Goal: Task Accomplishment & Management: Complete application form

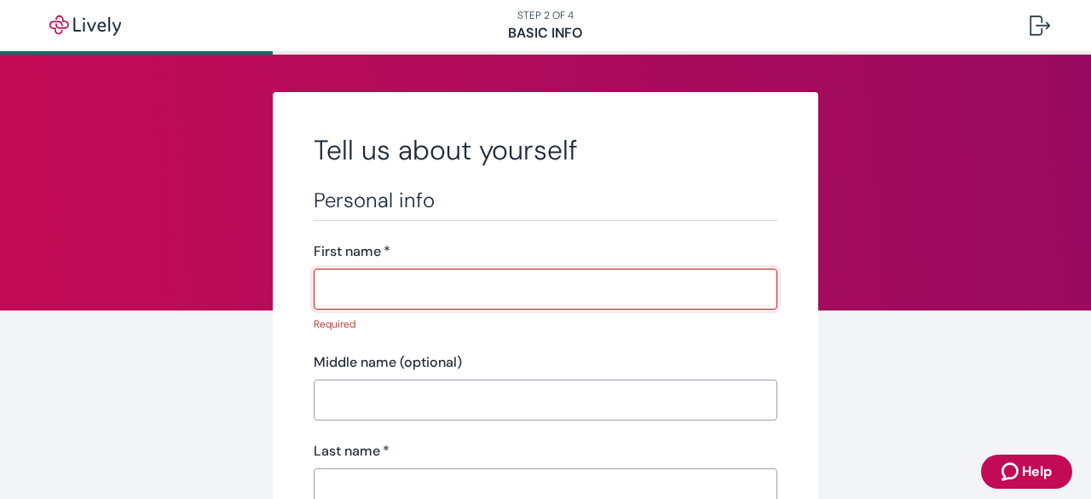
click at [450, 288] on input "First name   *" at bounding box center [546, 289] width 464 height 34
type input "[PERSON_NAME]"
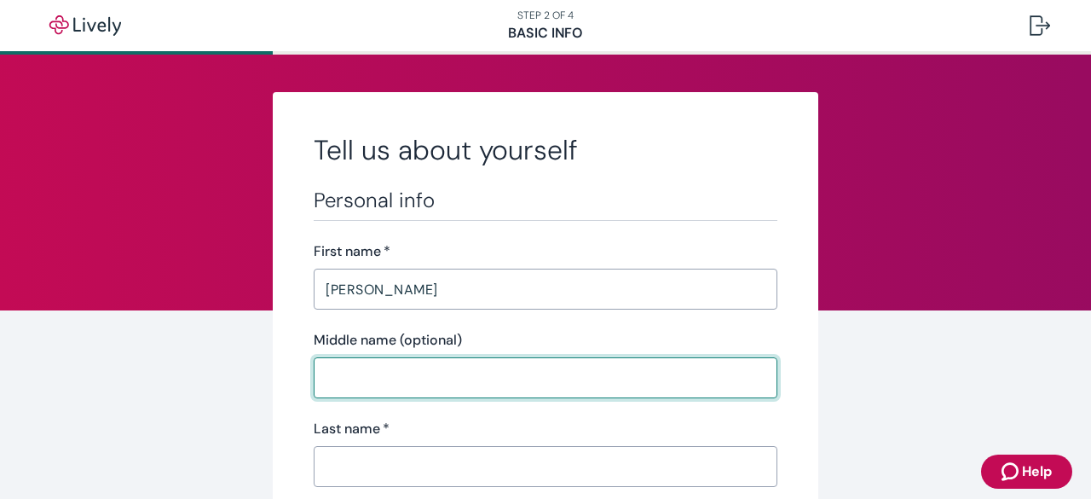
click at [390, 386] on input "Middle name (optional)" at bounding box center [546, 378] width 464 height 34
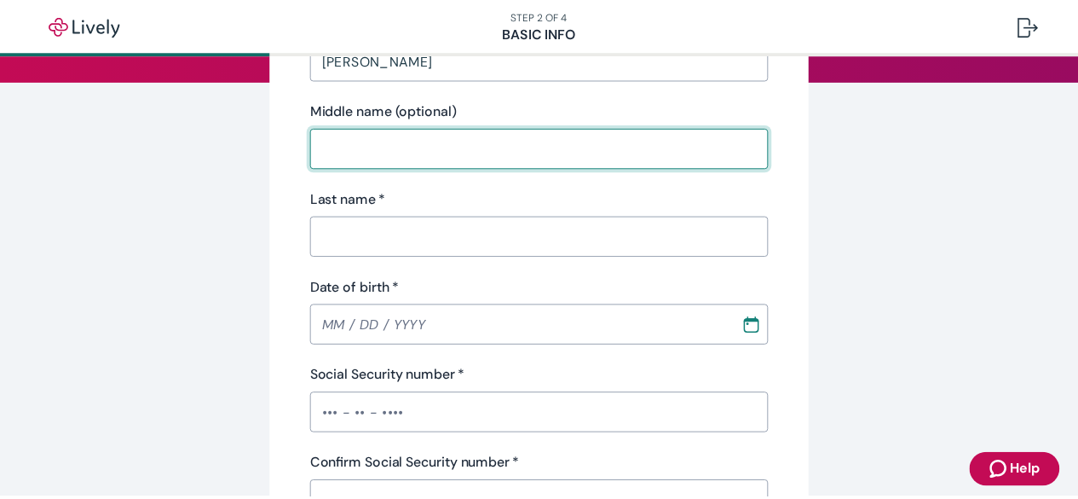
scroll to position [256, 0]
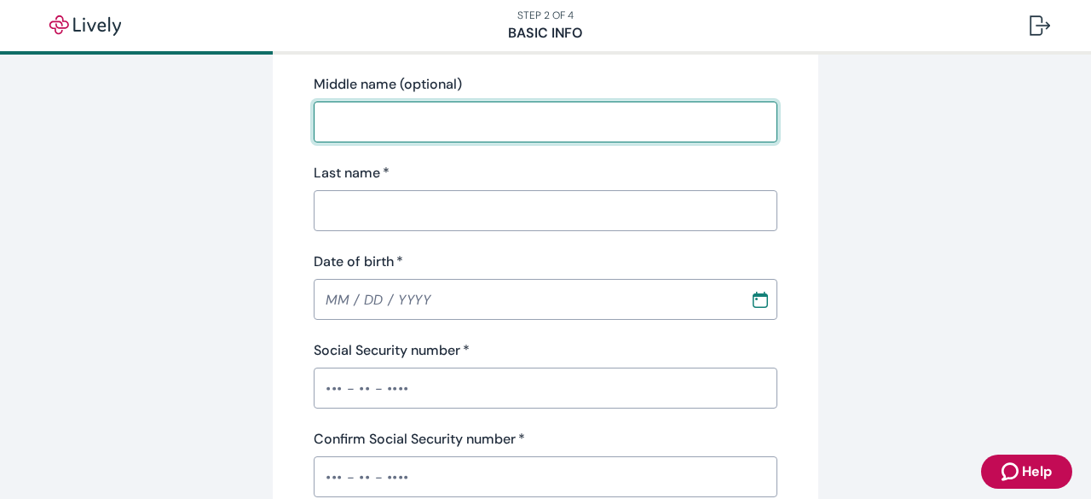
click at [381, 199] on input "Last name   *" at bounding box center [546, 211] width 464 height 34
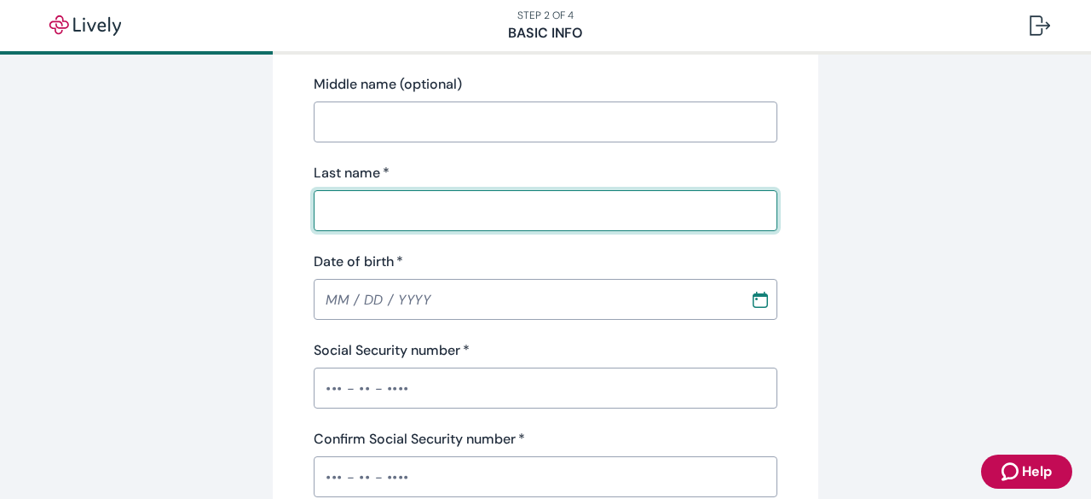
type input "[PERSON_NAME]"
click at [411, 299] on input "MM / DD / YYYY" at bounding box center [526, 299] width 425 height 34
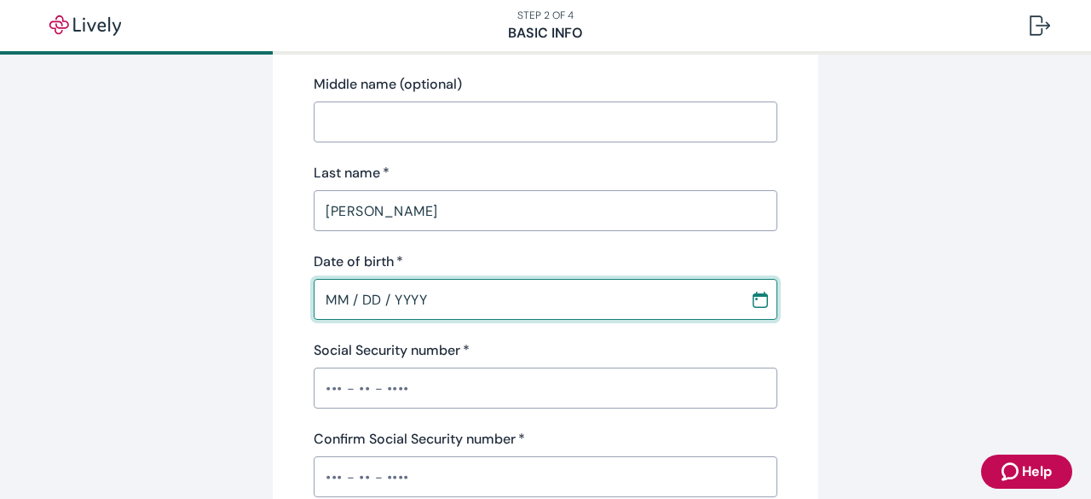
type input "MM / DD / YYYY"
click at [346, 305] on input "MM / DD / YYYY" at bounding box center [526, 299] width 425 height 34
click at [332, 298] on input "MM / DD / YYYY" at bounding box center [526, 299] width 425 height 34
click at [344, 299] on input "MM / DD / YYYY" at bounding box center [526, 299] width 425 height 34
click at [755, 303] on icon "Calendar" at bounding box center [760, 299] width 17 height 17
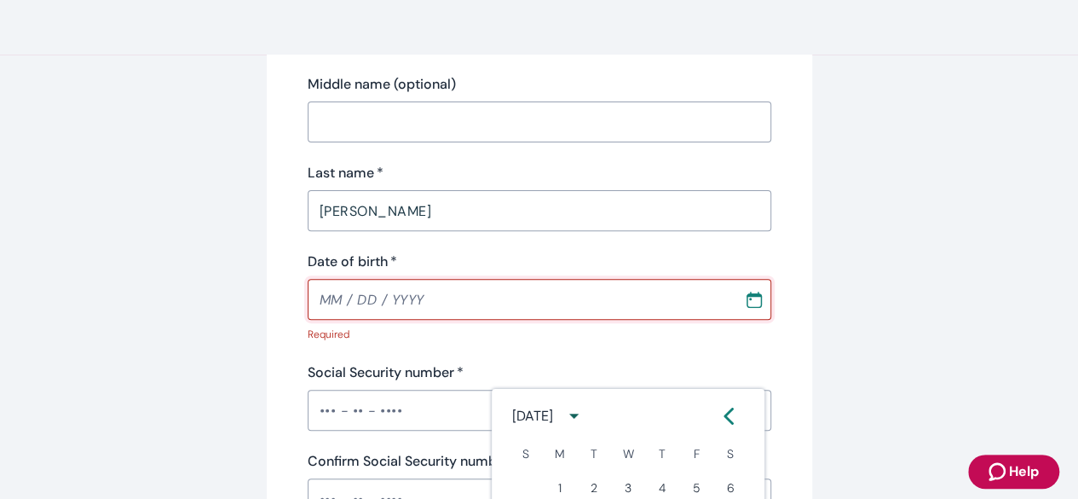
scroll to position [767, 0]
click at [579, 348] on icon "calendar view is open, switch to year view" at bounding box center [574, 347] width 9 height 5
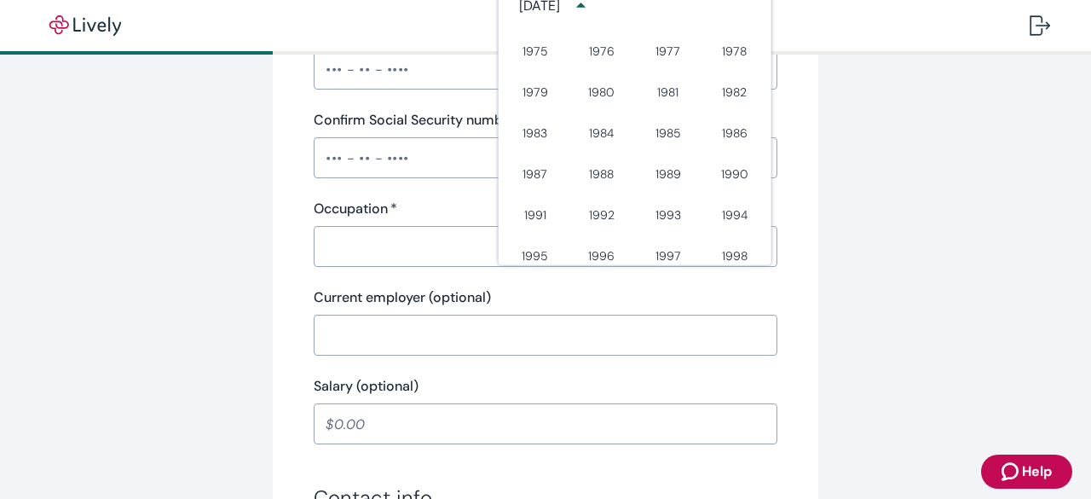
scroll to position [696, 0]
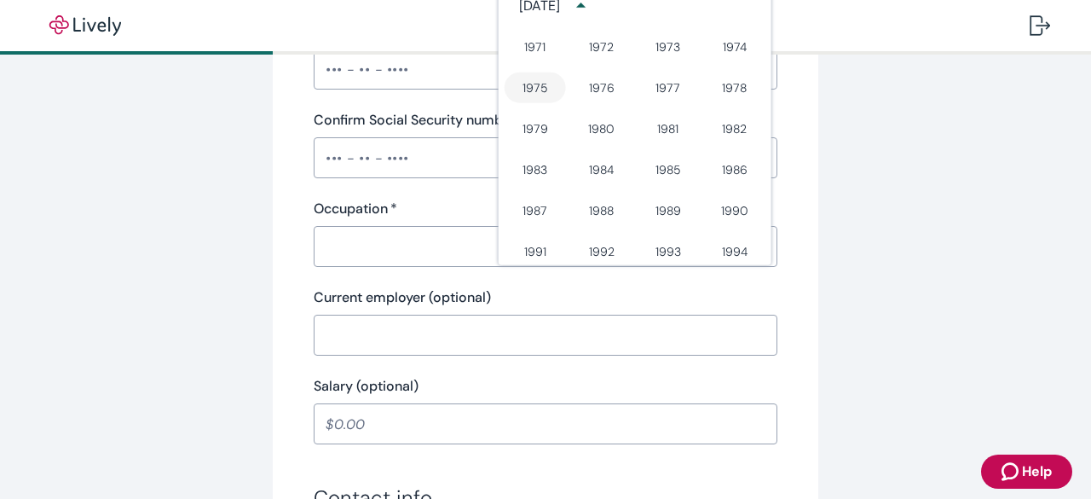
click at [535, 89] on button "1975" at bounding box center [535, 87] width 61 height 31
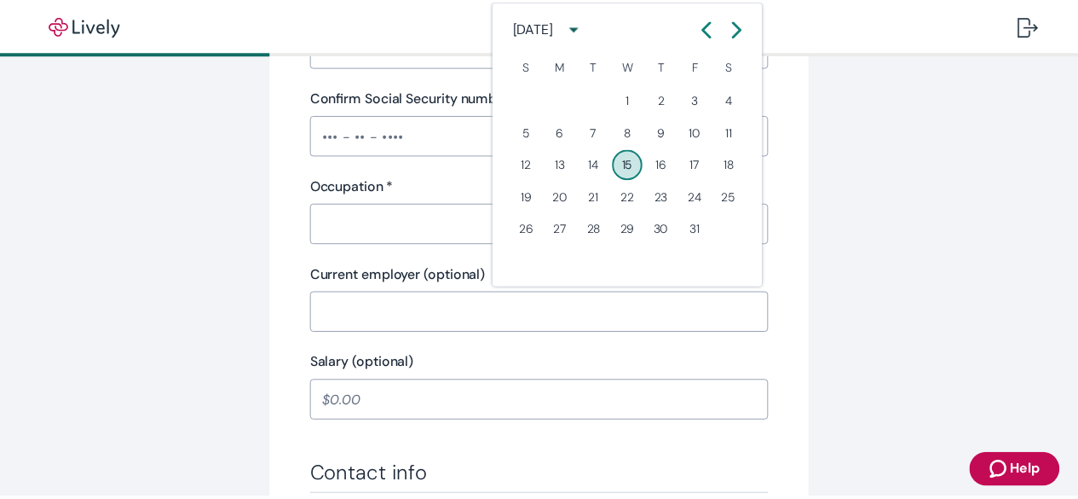
scroll to position [575, 0]
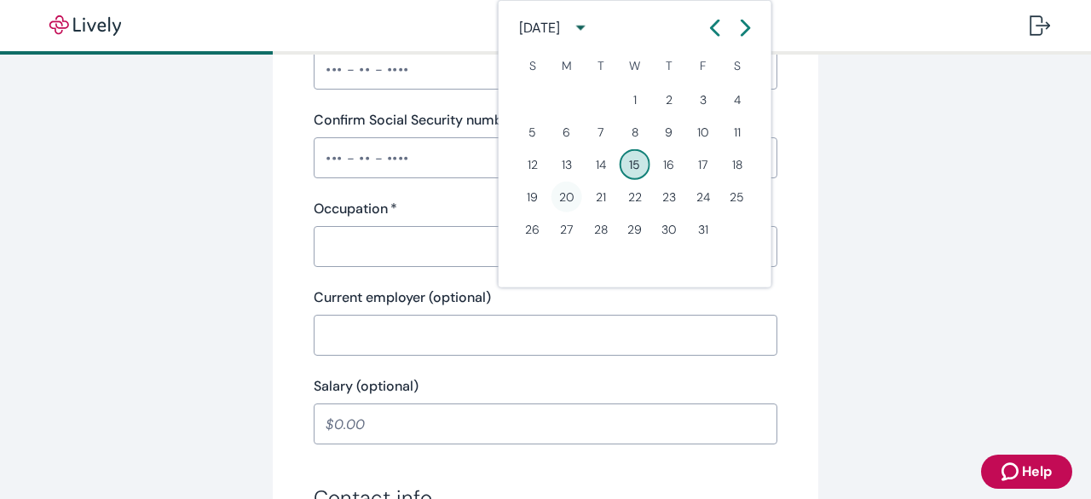
click at [562, 192] on button "20" at bounding box center [567, 197] width 31 height 31
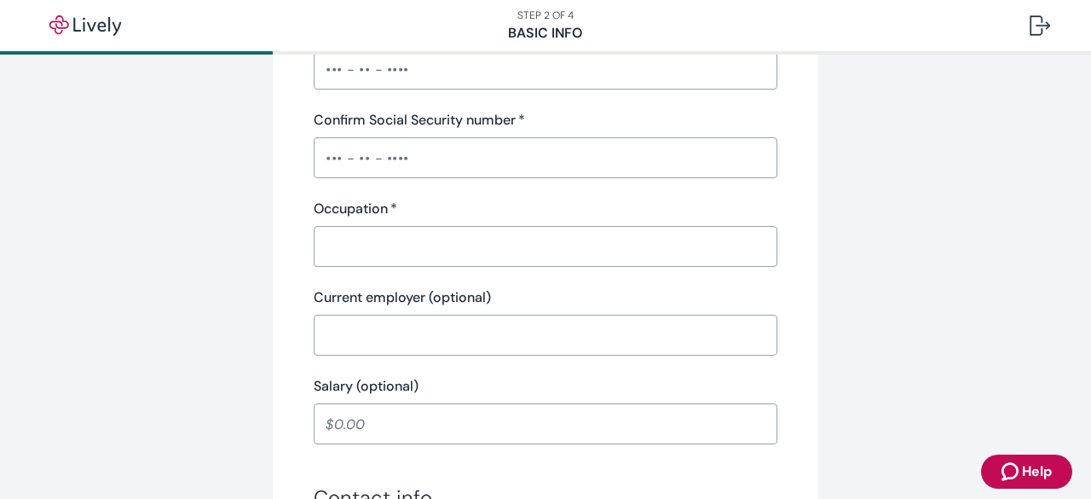
type input "[DATE]"
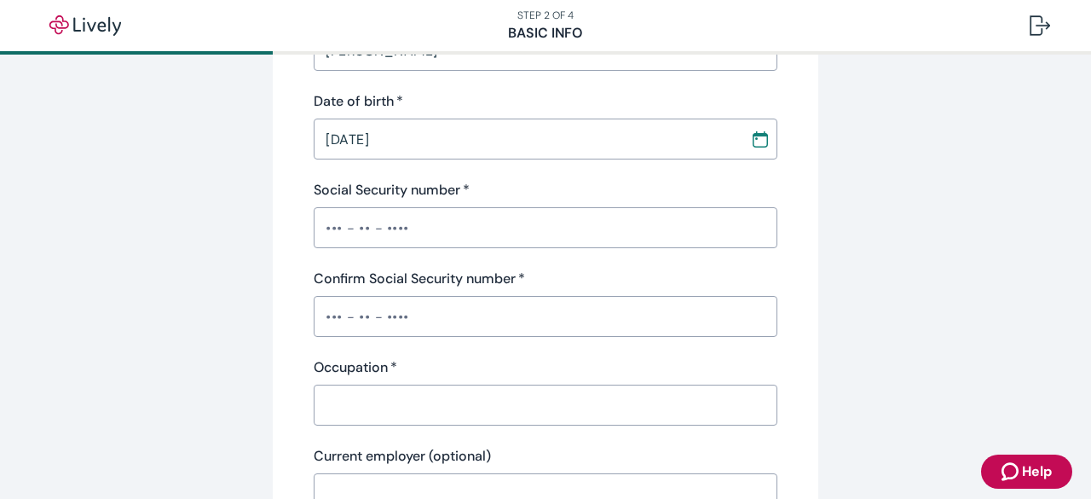
scroll to position [448, 0]
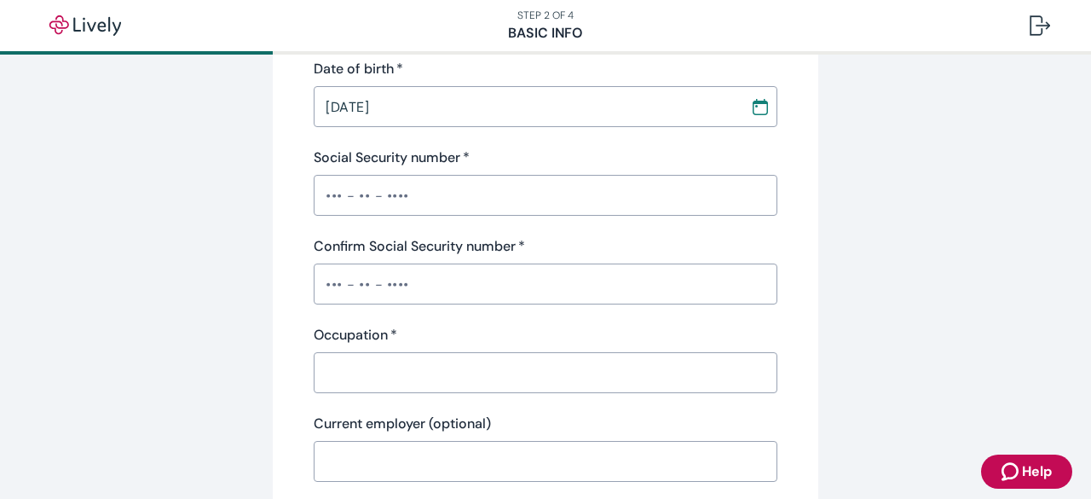
click at [415, 192] on input "Social Security number   *" at bounding box center [546, 195] width 464 height 34
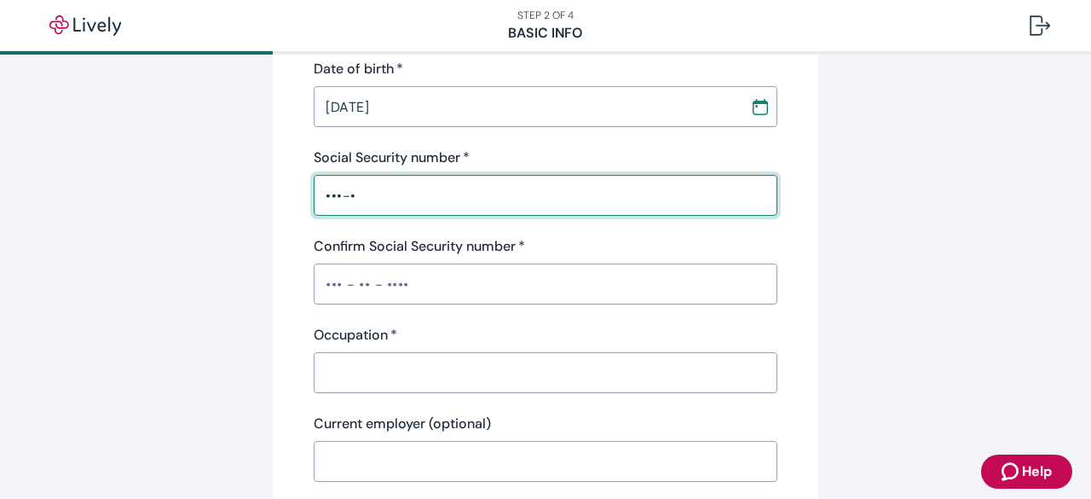
click at [479, 193] on input "•••-•" at bounding box center [546, 195] width 464 height 34
type input "•"
type input "•••-••-5378"
click at [484, 280] on input "Confirm Social Security number   *" at bounding box center [546, 284] width 464 height 34
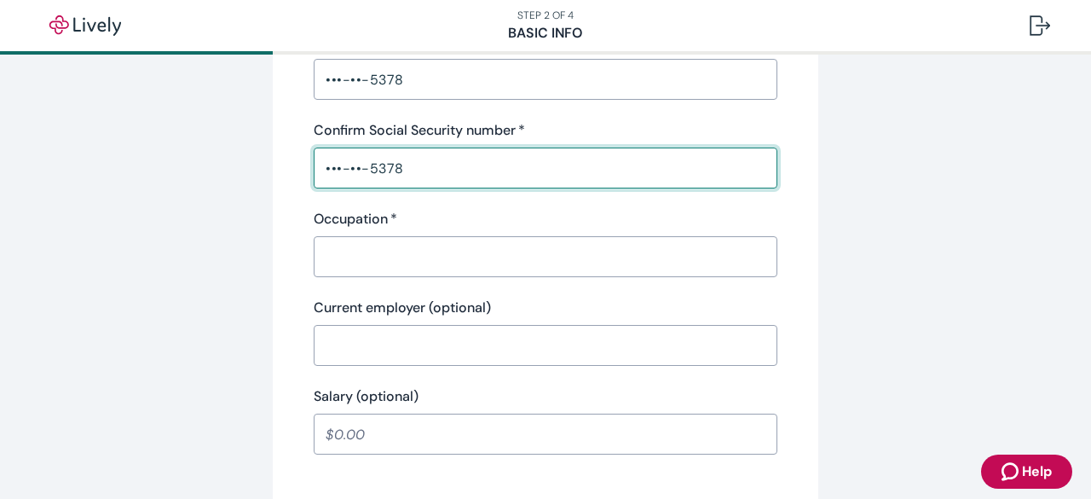
scroll to position [619, 0]
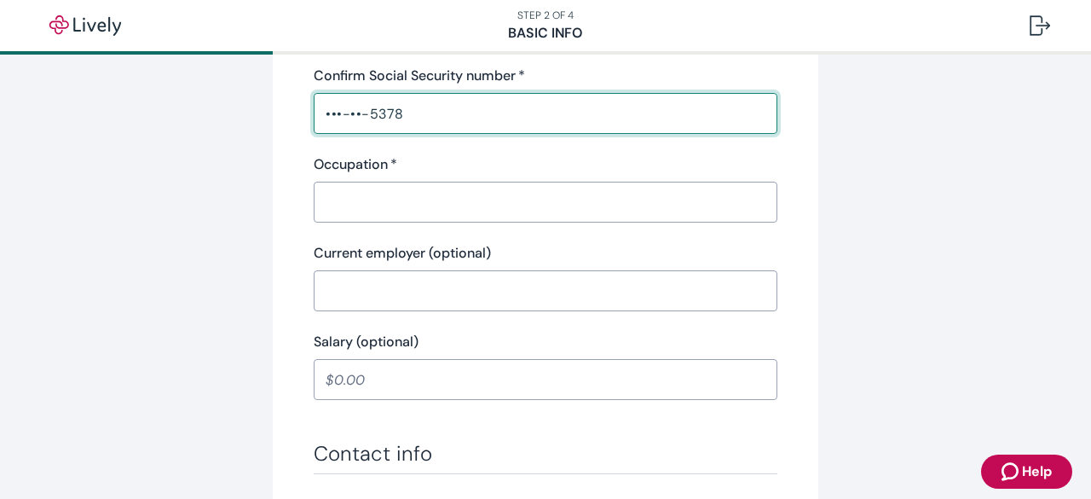
type input "•••-••-5378"
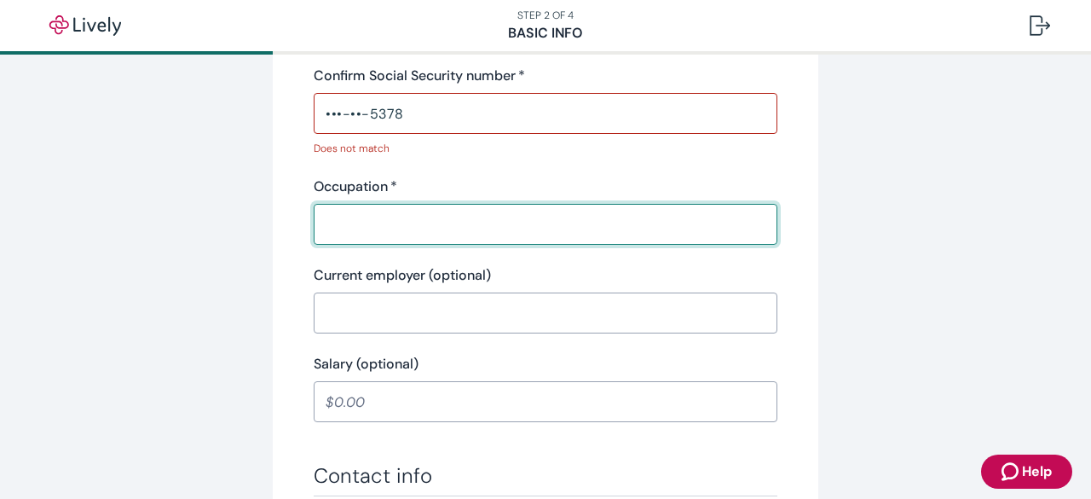
click at [599, 201] on div "Occupation   * ​" at bounding box center [546, 210] width 464 height 68
type input "Facilities Technician"
click at [413, 315] on input "Current employer (optional)" at bounding box center [546, 313] width 464 height 34
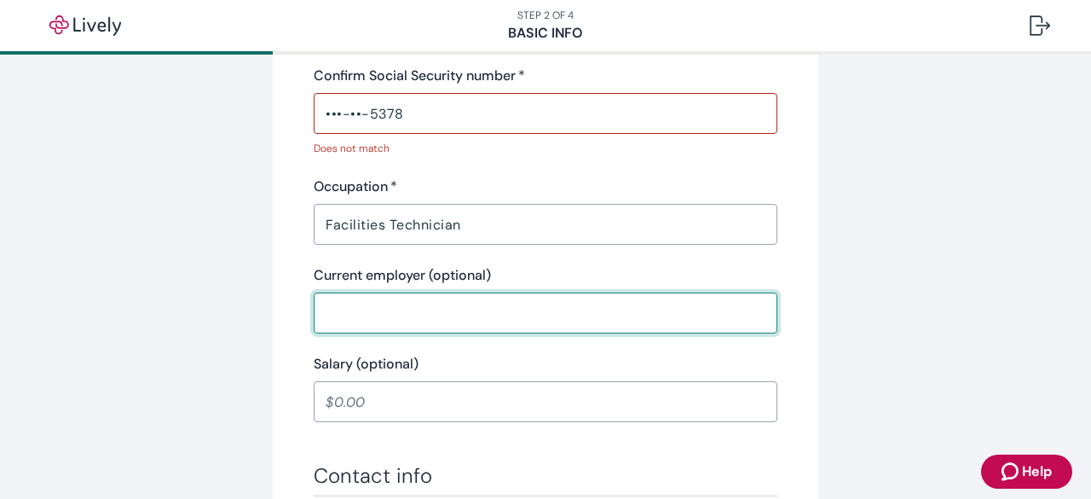
type input "Flagship Inc"
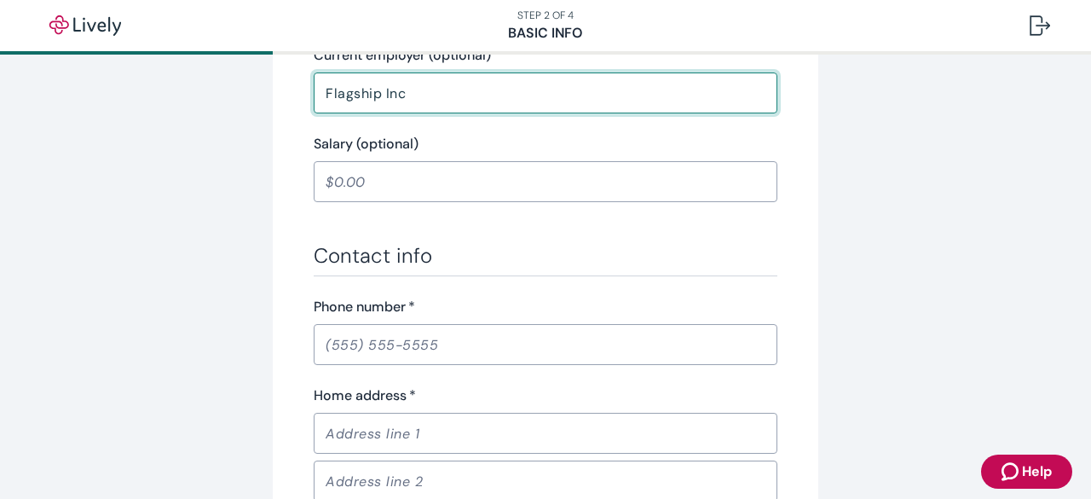
scroll to position [875, 0]
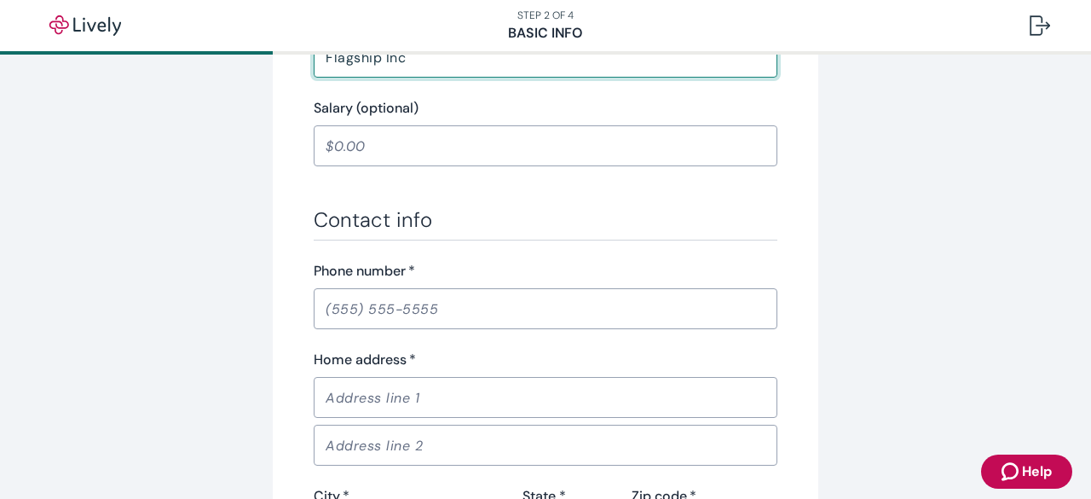
click at [653, 311] on input "Phone number   *" at bounding box center [546, 309] width 464 height 34
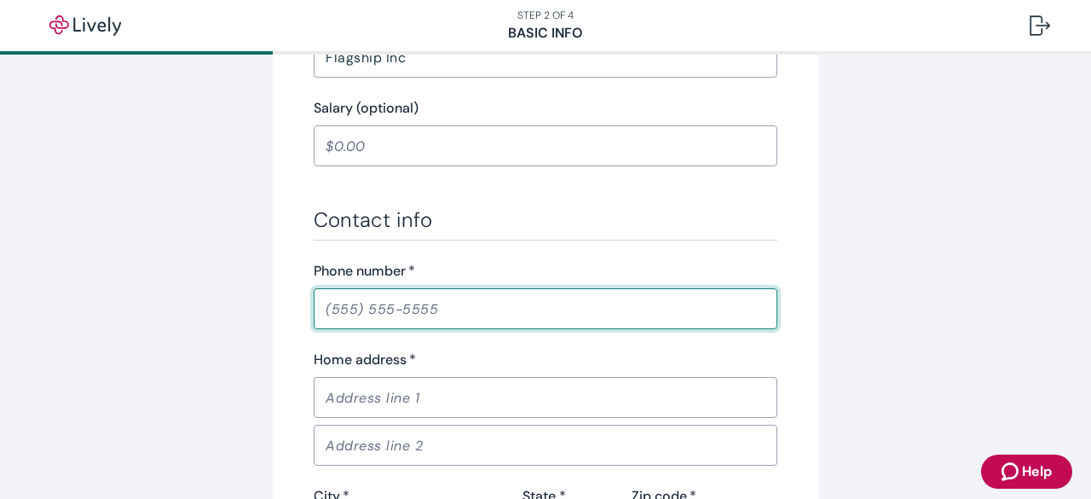
type input "[PHONE_NUMBER]"
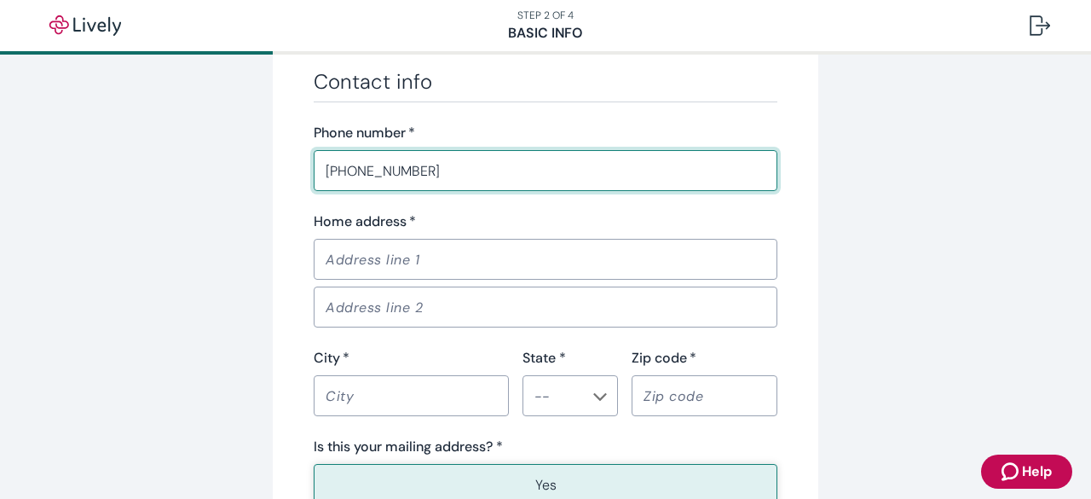
scroll to position [1045, 0]
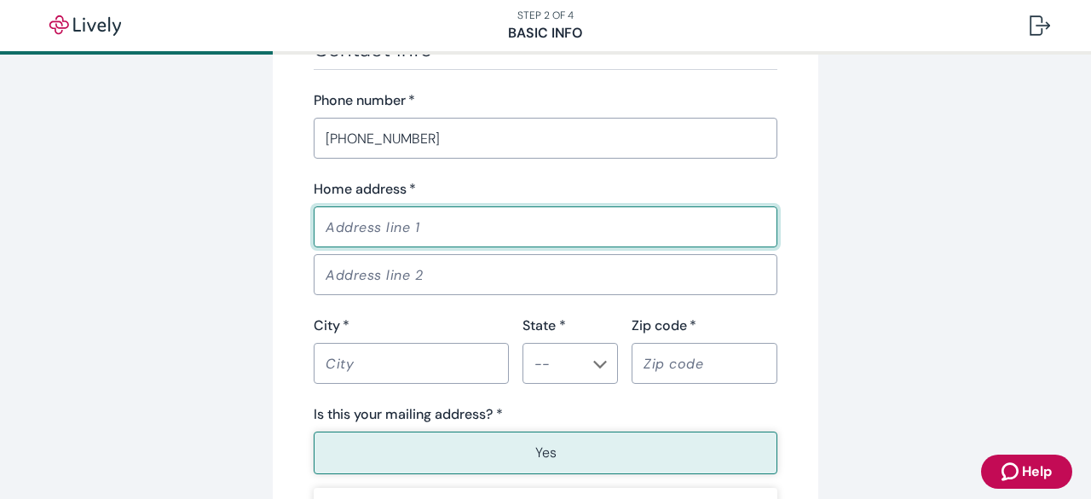
click at [558, 223] on input "Home address   *" at bounding box center [546, 227] width 464 height 34
type input "[STREET_ADDRESS]"
click at [466, 275] on input "Address line 2" at bounding box center [546, 274] width 464 height 34
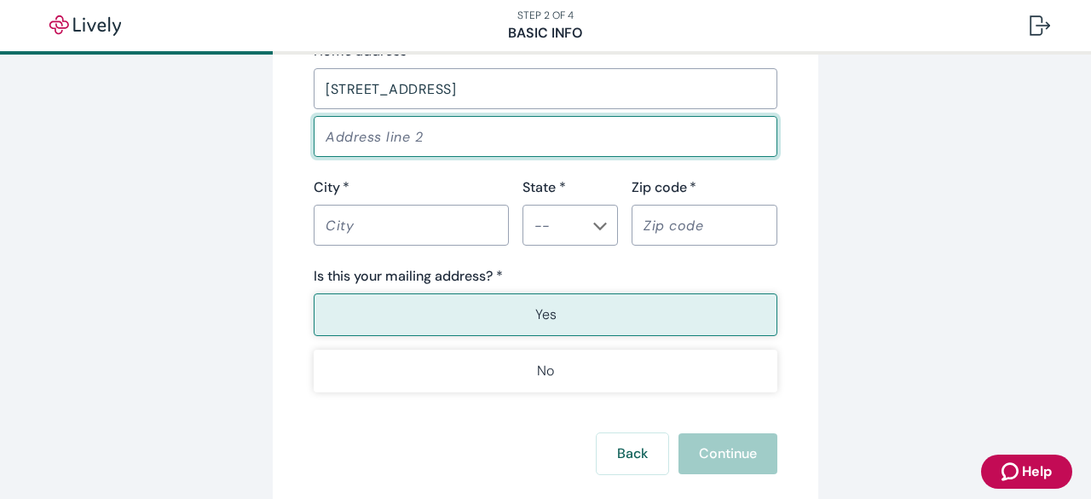
scroll to position [1216, 0]
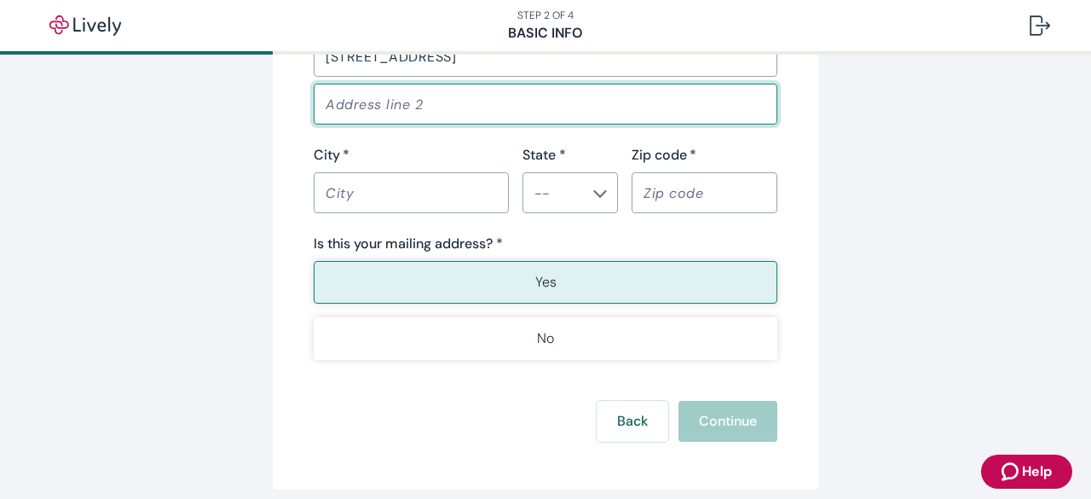
click at [472, 198] on input "City   *" at bounding box center [411, 193] width 195 height 34
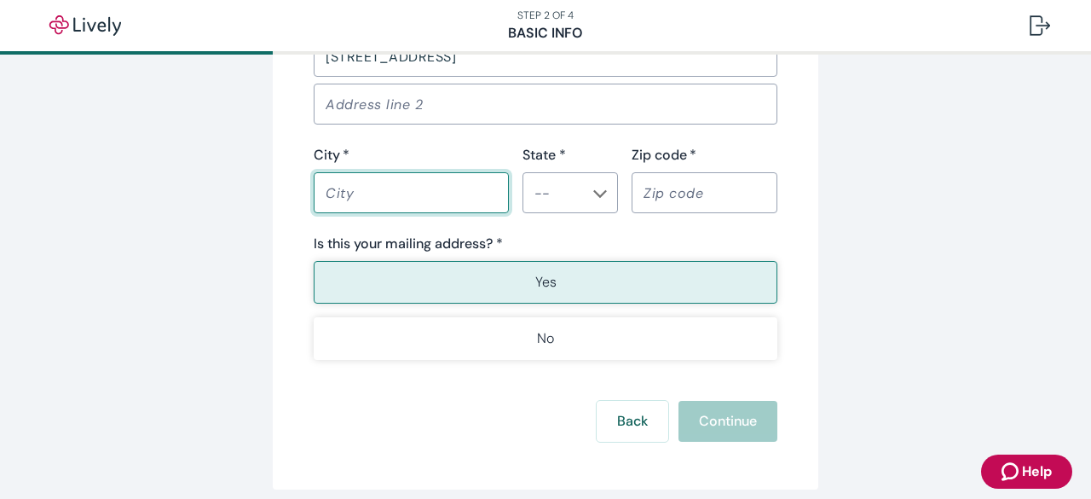
type input "Dorchester"
click at [578, 203] on div "​" at bounding box center [570, 192] width 95 height 41
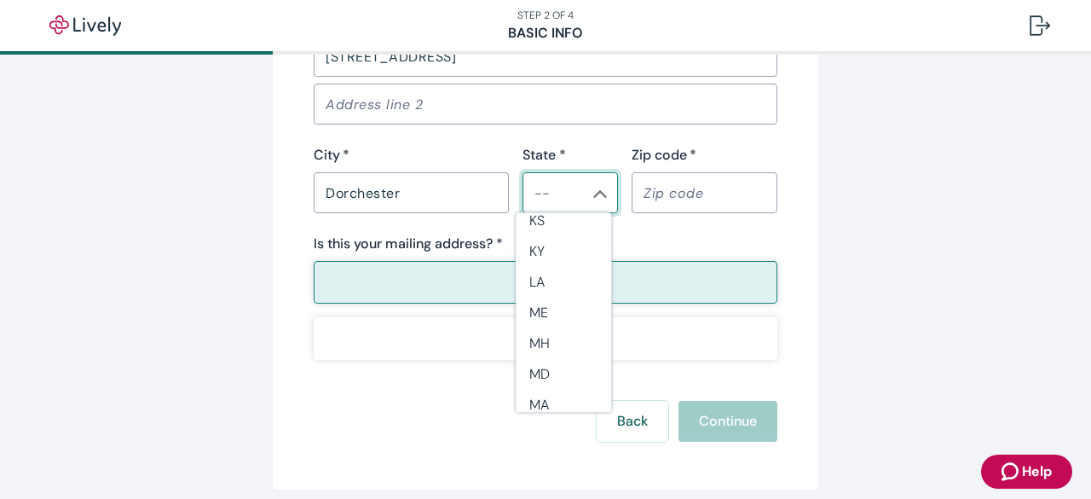
scroll to position [682, 0]
click at [550, 320] on li "MA" at bounding box center [563, 319] width 95 height 31
type input "MA"
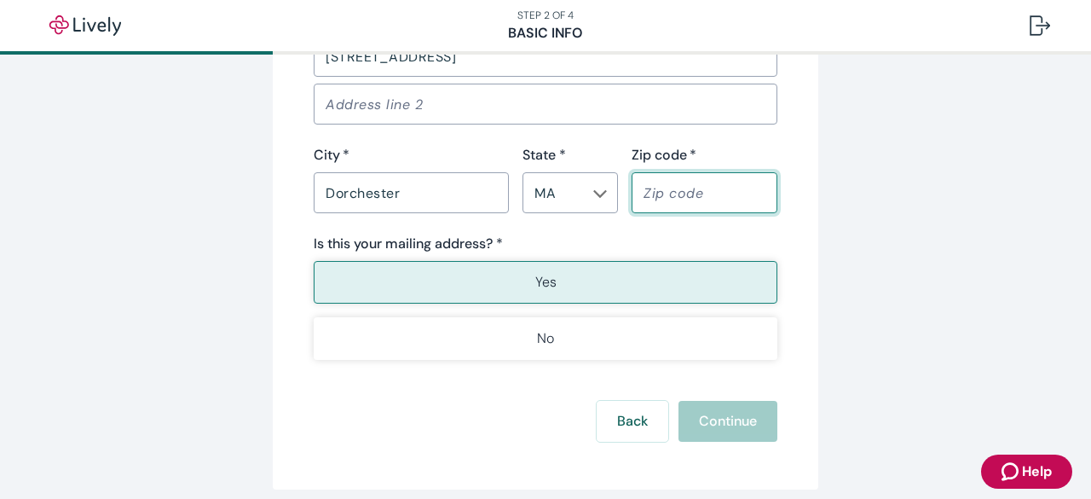
click at [718, 191] on input "Zip code   *" at bounding box center [705, 193] width 146 height 34
type input "02124"
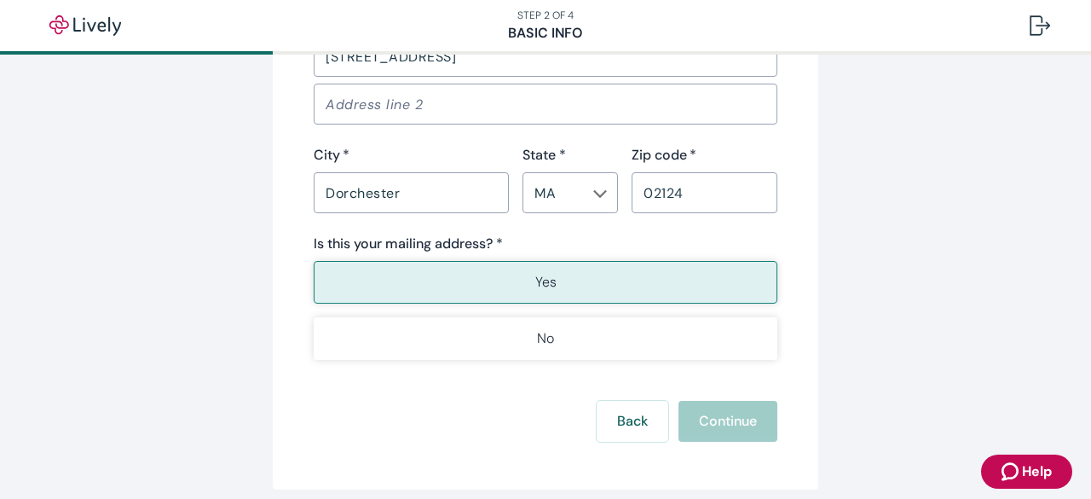
click at [573, 277] on button "Yes" at bounding box center [546, 282] width 464 height 43
click at [535, 284] on p "Yes" at bounding box center [545, 282] width 21 height 20
click at [523, 289] on button "Yes" at bounding box center [546, 282] width 464 height 43
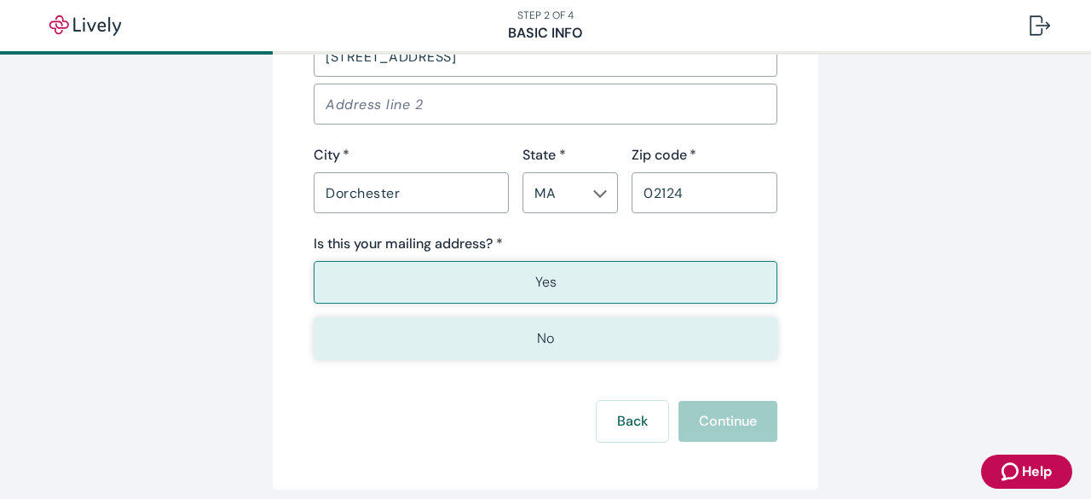
click at [501, 325] on button "No" at bounding box center [546, 338] width 464 height 43
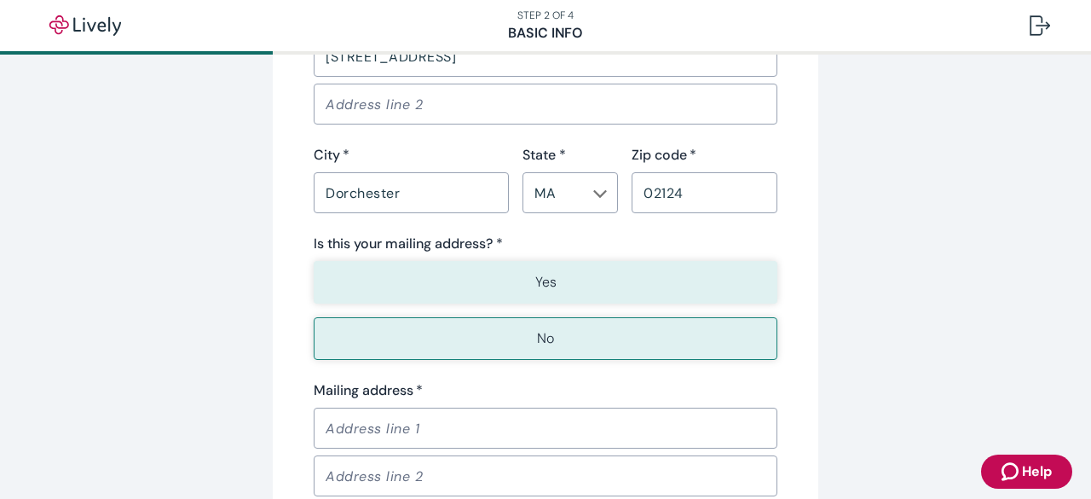
click at [535, 287] on p "Yes" at bounding box center [545, 282] width 21 height 20
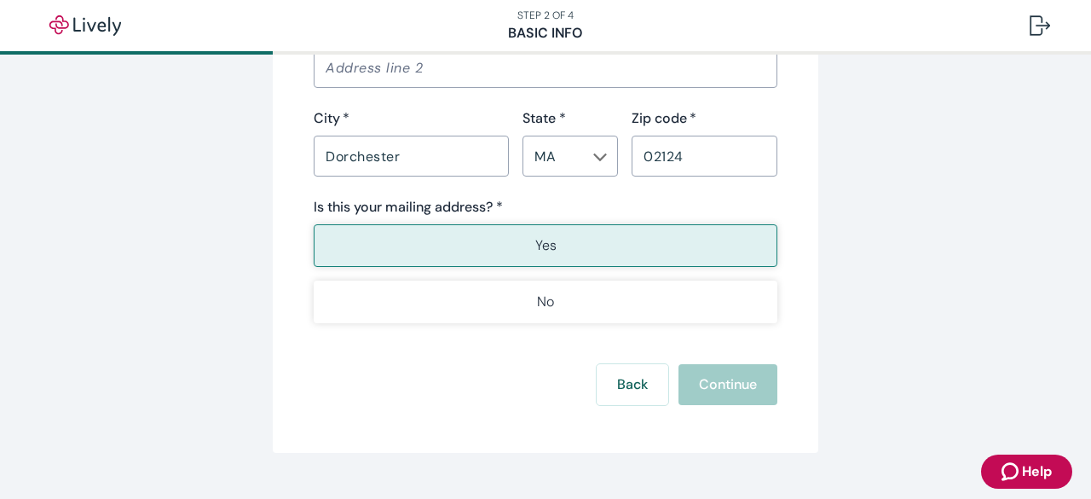
scroll to position [1286, 0]
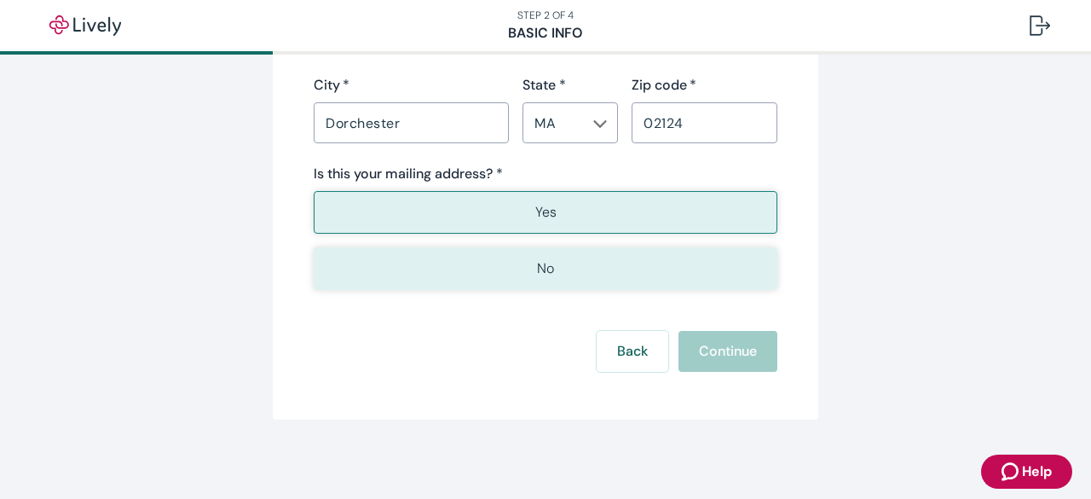
click at [587, 274] on button "No" at bounding box center [546, 268] width 464 height 43
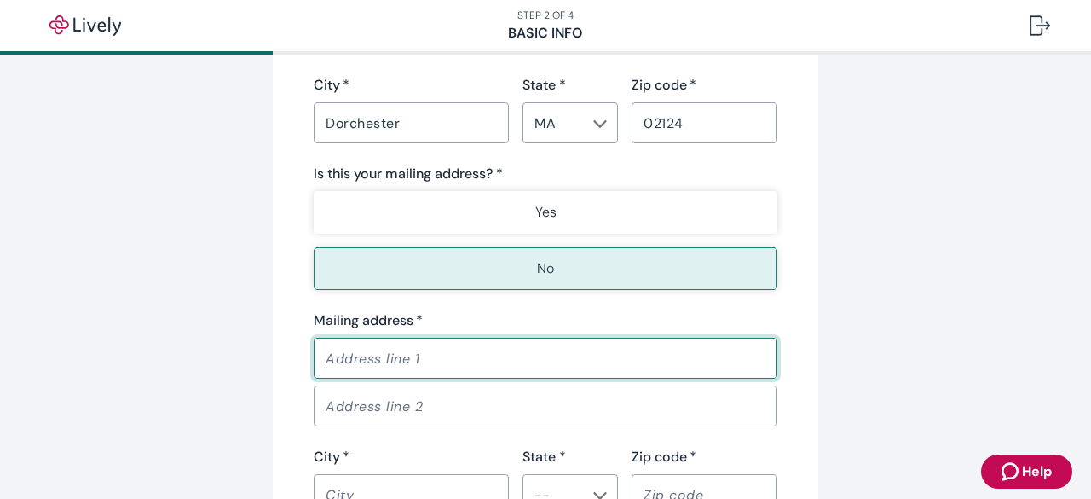
click at [500, 354] on input "Mailing address   *" at bounding box center [546, 358] width 464 height 34
type input "[STREET_ADDRESS][PERSON_NAME]"
click at [424, 401] on input "Address line 2" at bounding box center [546, 406] width 464 height 34
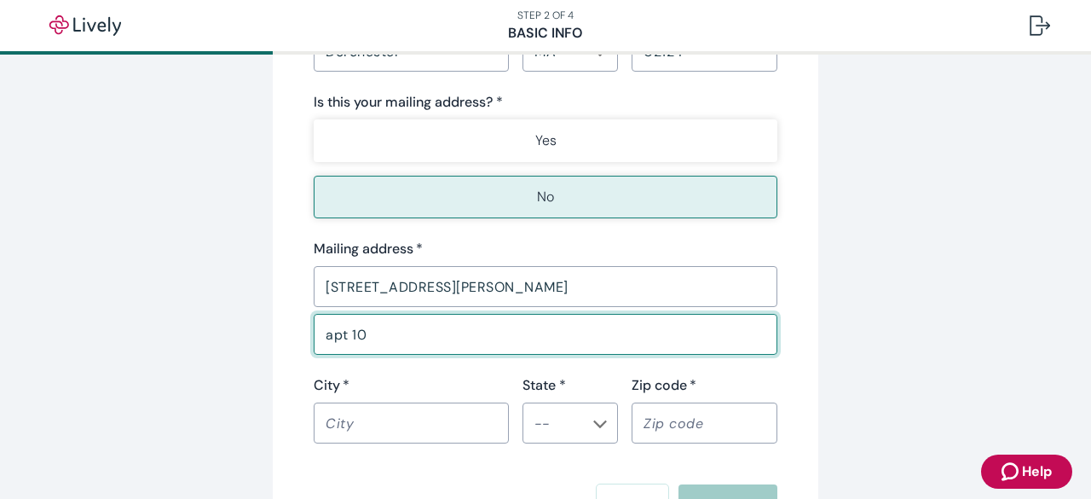
scroll to position [1456, 0]
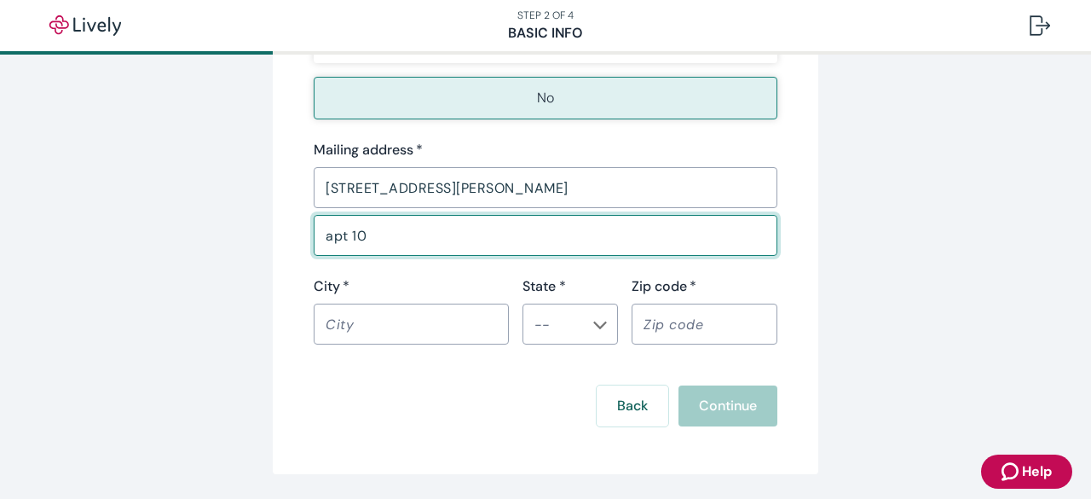
type input "apt 10"
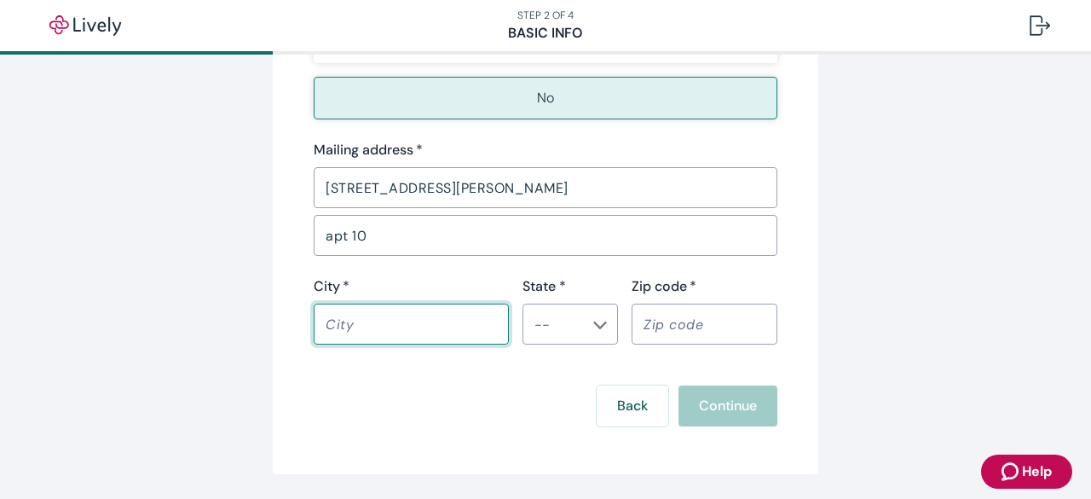
click at [454, 327] on input "City   *" at bounding box center [411, 324] width 195 height 34
type input "[GEOGRAPHIC_DATA]"
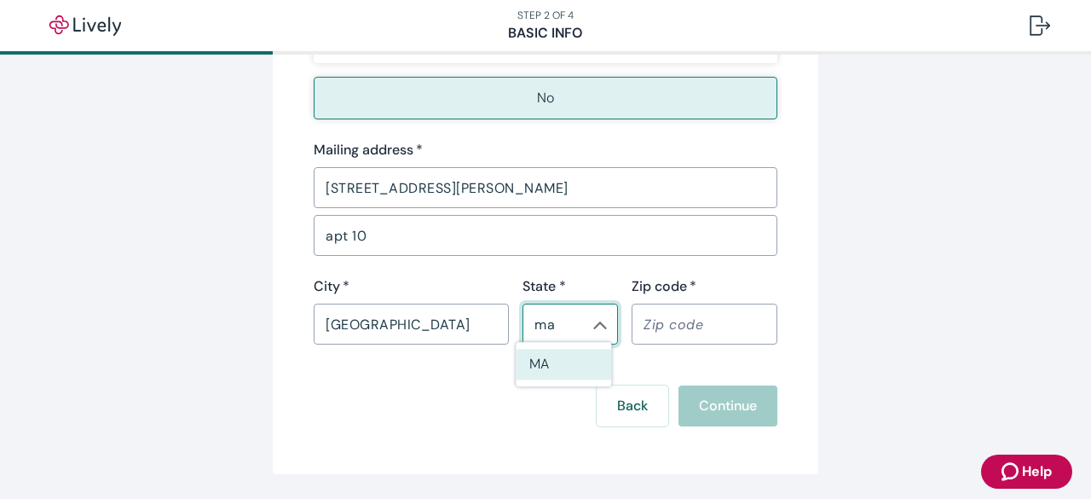
click at [554, 371] on li "MA" at bounding box center [563, 364] width 95 height 31
type input "MA"
click at [682, 325] on input "Zip code   *" at bounding box center [705, 324] width 146 height 34
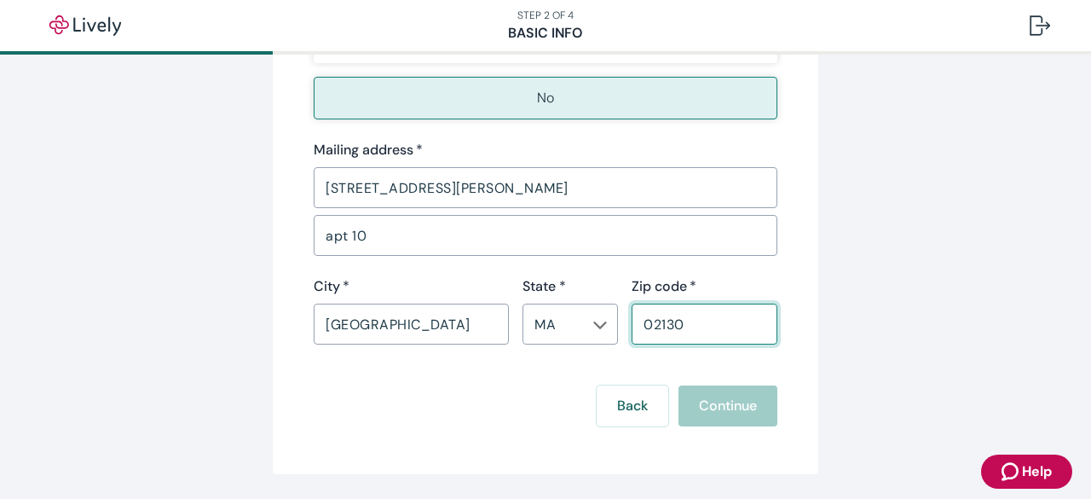
scroll to position [1511, 0]
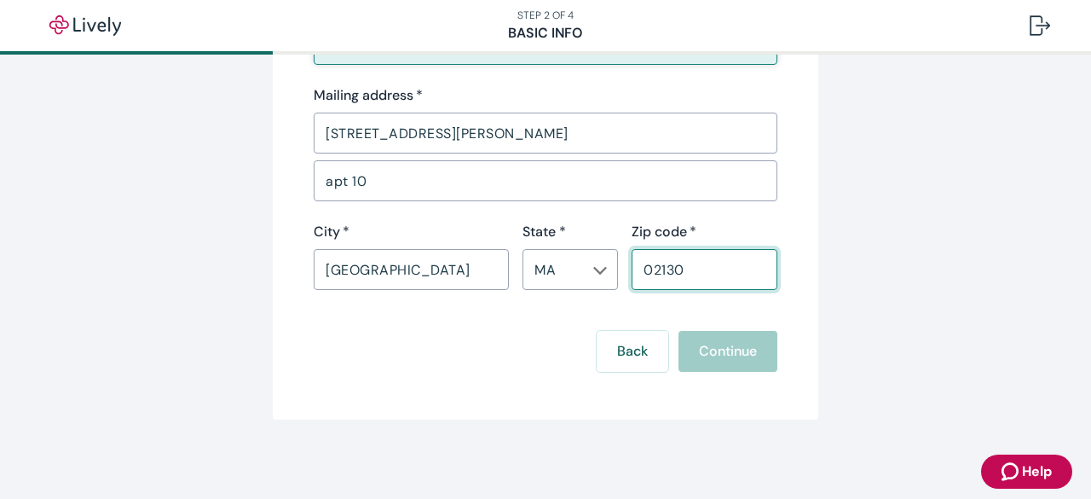
type input "02130"
click at [717, 351] on div "Back Continue" at bounding box center [546, 351] width 464 height 41
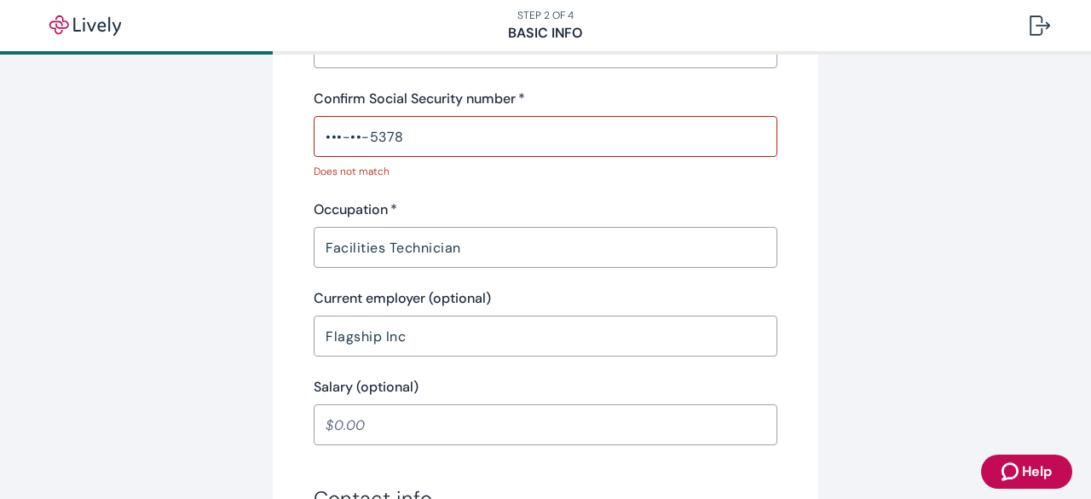
scroll to position [573, 0]
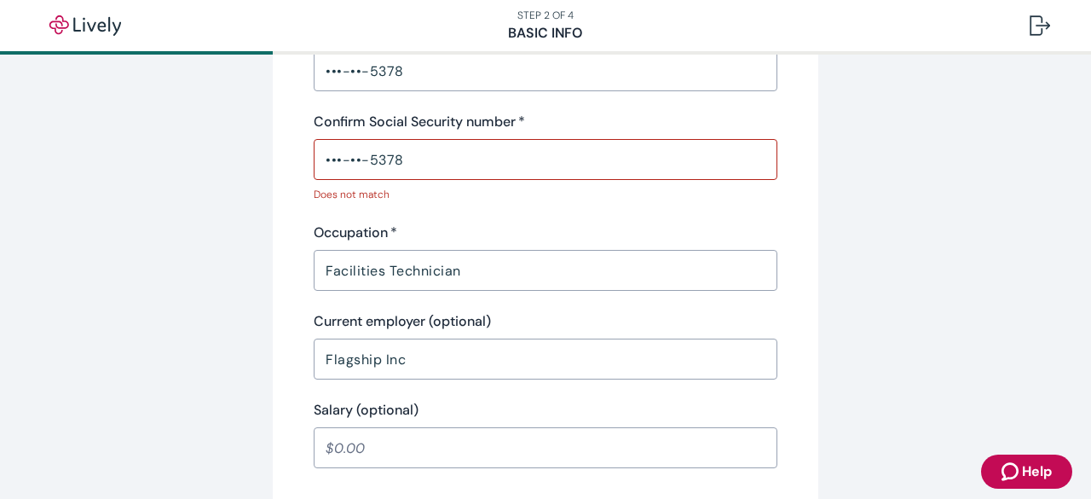
click at [413, 157] on input "•••-••-5378" at bounding box center [546, 159] width 464 height 34
type input "•"
type input "•••-••-5378"
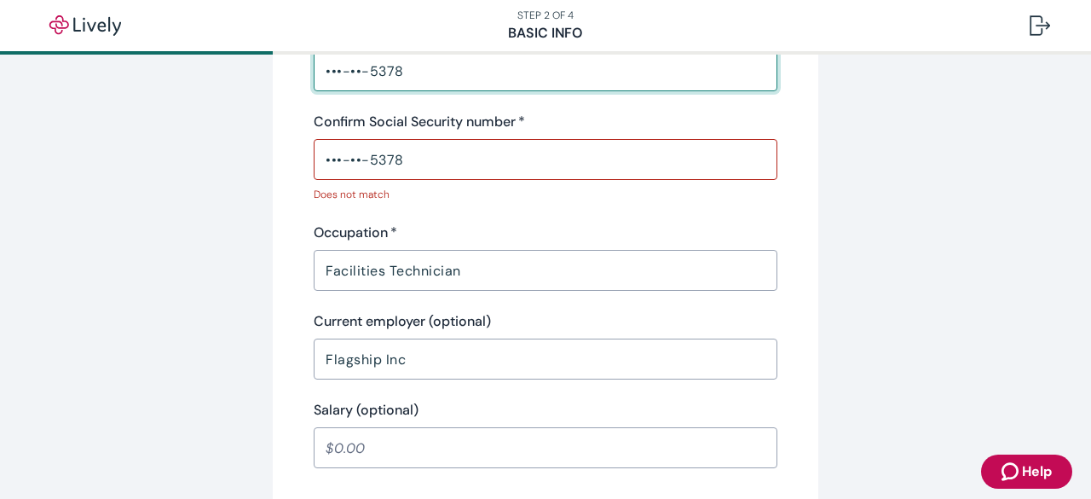
click at [418, 70] on input "•••-••-5378" at bounding box center [546, 71] width 464 height 34
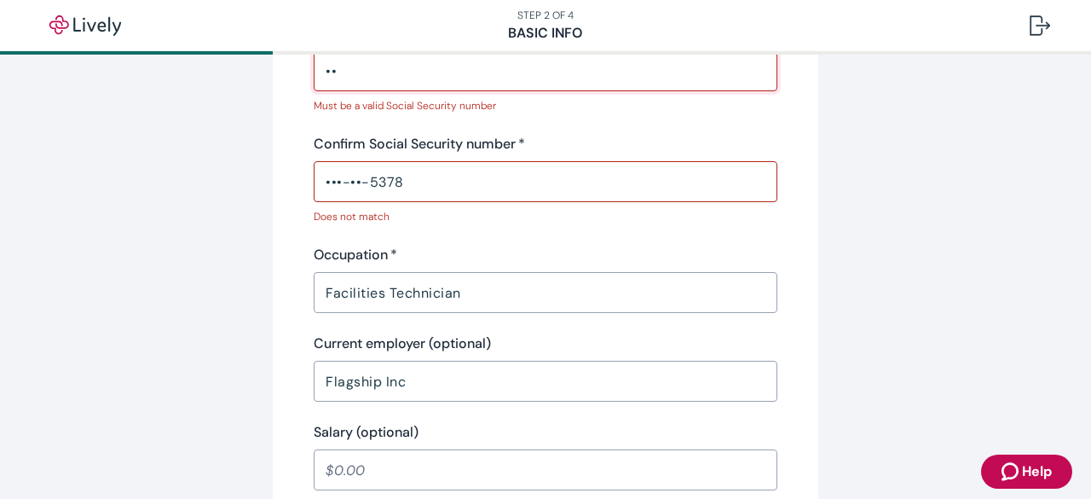
type input "•"
type input "•••-••-5378"
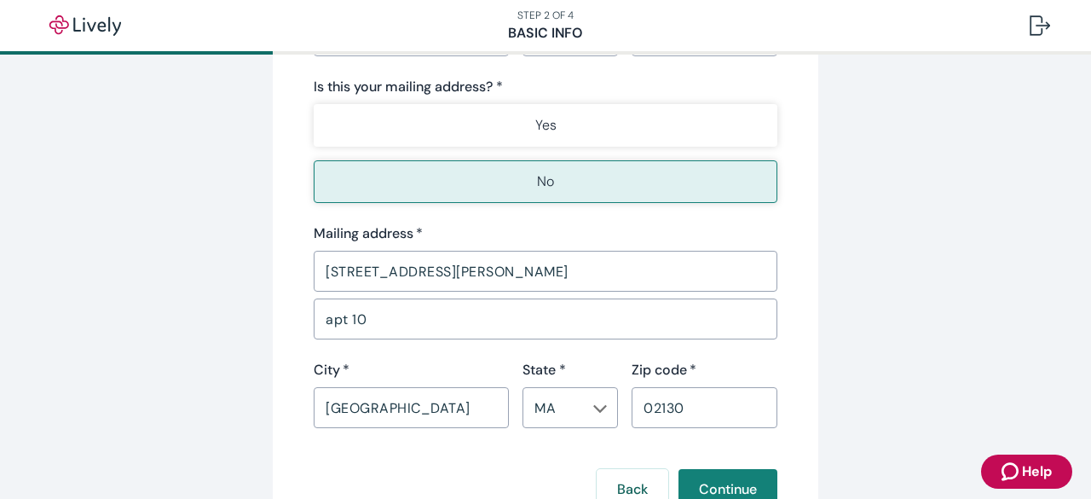
scroll to position [1318, 0]
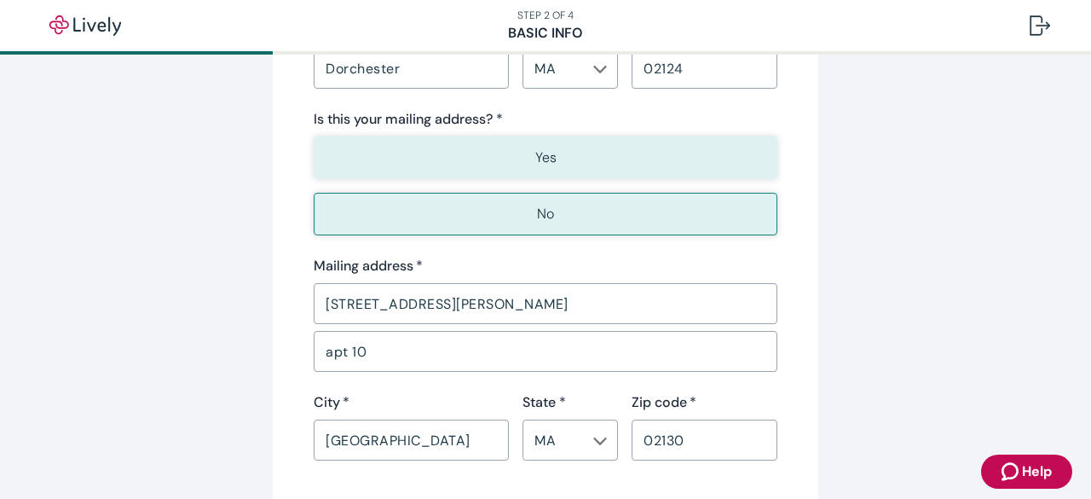
click at [535, 158] on p "Yes" at bounding box center [545, 157] width 21 height 20
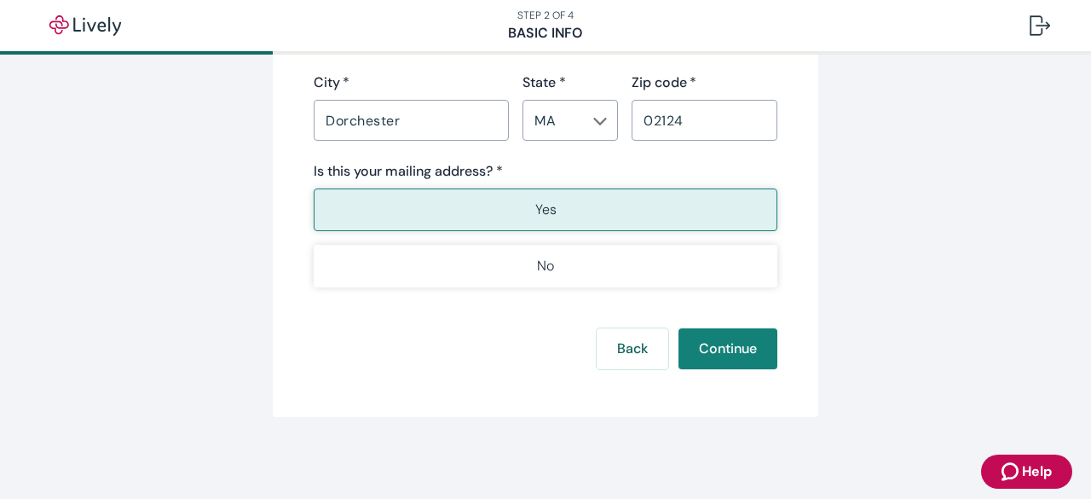
scroll to position [1263, 0]
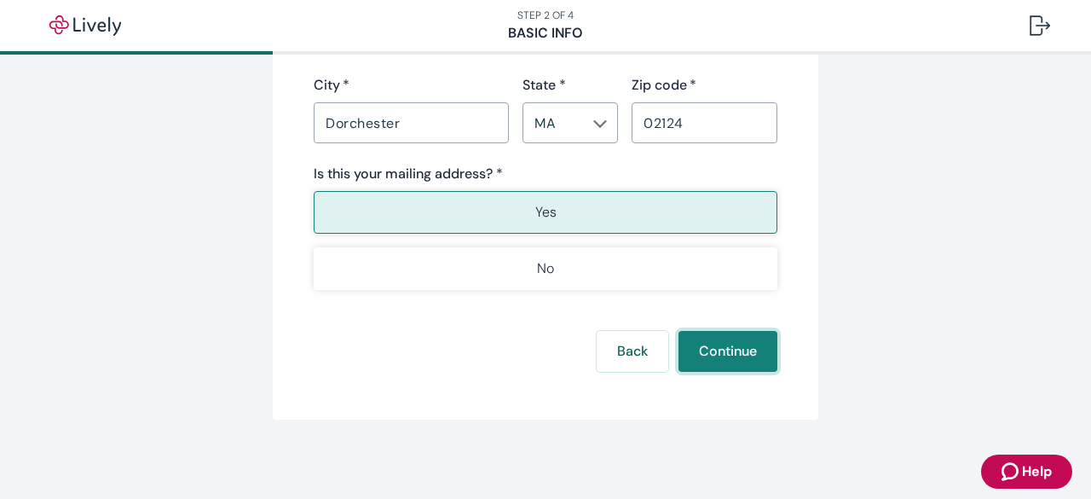
click at [727, 349] on button "Continue" at bounding box center [728, 351] width 99 height 41
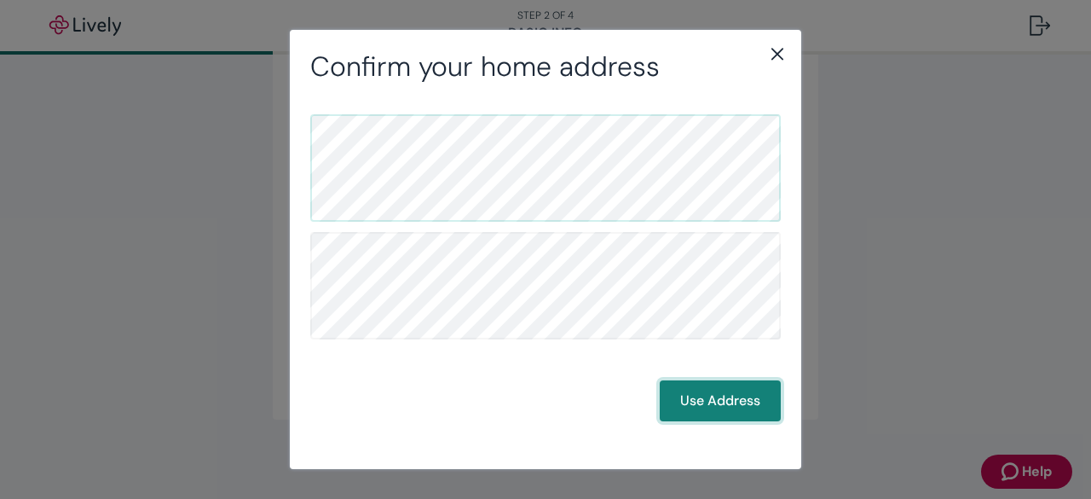
click at [703, 403] on button "Use Address" at bounding box center [720, 400] width 121 height 41
click at [720, 390] on button "Use Address" at bounding box center [720, 400] width 121 height 41
click at [713, 407] on button "Use Address" at bounding box center [720, 400] width 121 height 41
click at [735, 393] on button "Use Address" at bounding box center [720, 400] width 121 height 41
click at [733, 394] on button "Use Address" at bounding box center [720, 400] width 121 height 41
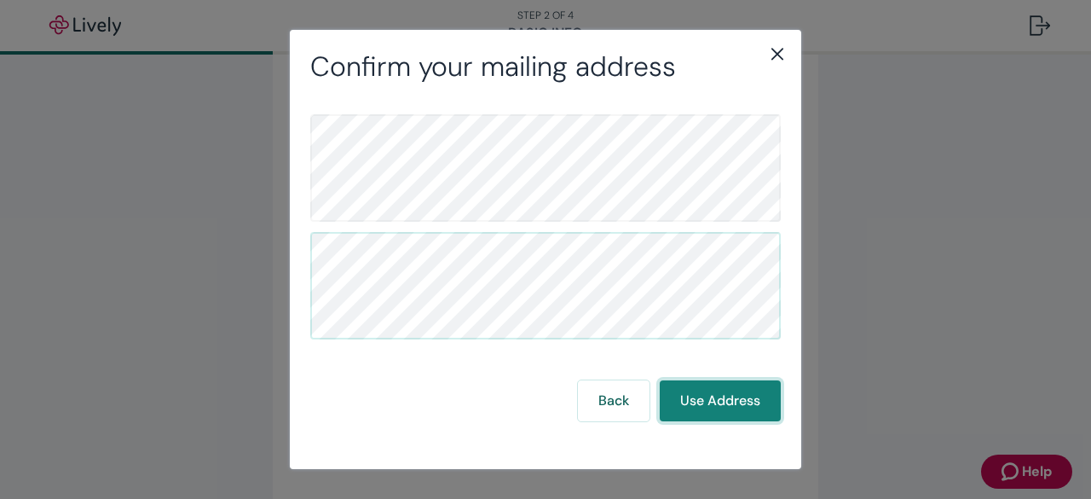
click at [733, 394] on button "Use Address" at bounding box center [720, 400] width 121 height 41
click at [778, 55] on icon "close" at bounding box center [777, 53] width 20 height 20
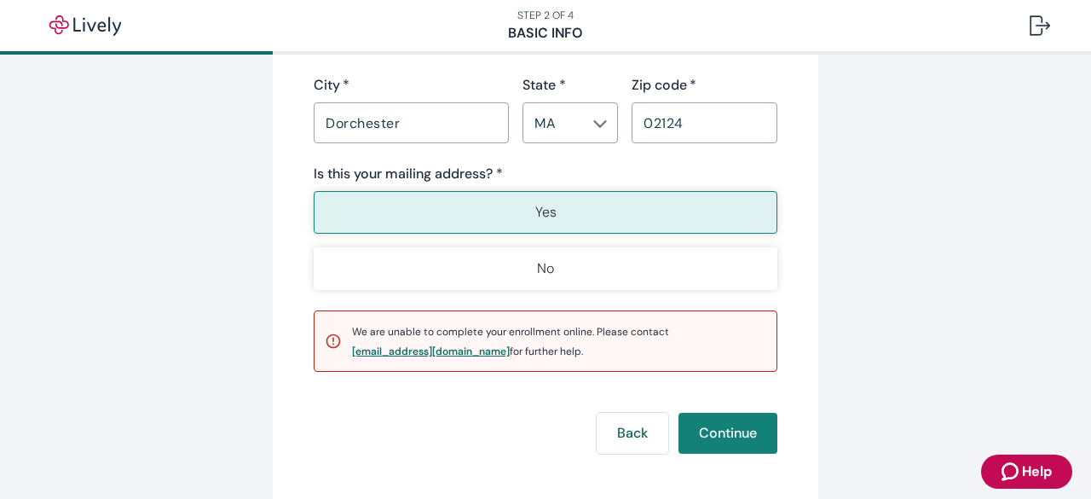
click at [413, 349] on div "[EMAIL_ADDRESS][DOMAIN_NAME]" at bounding box center [431, 351] width 158 height 10
click at [411, 349] on div "[EMAIL_ADDRESS][DOMAIN_NAME]" at bounding box center [431, 351] width 158 height 10
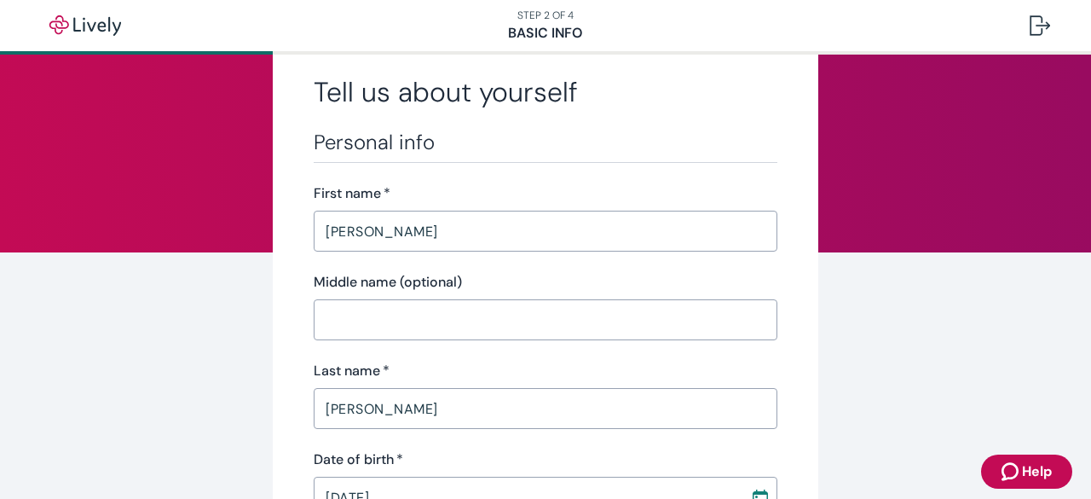
scroll to position [0, 0]
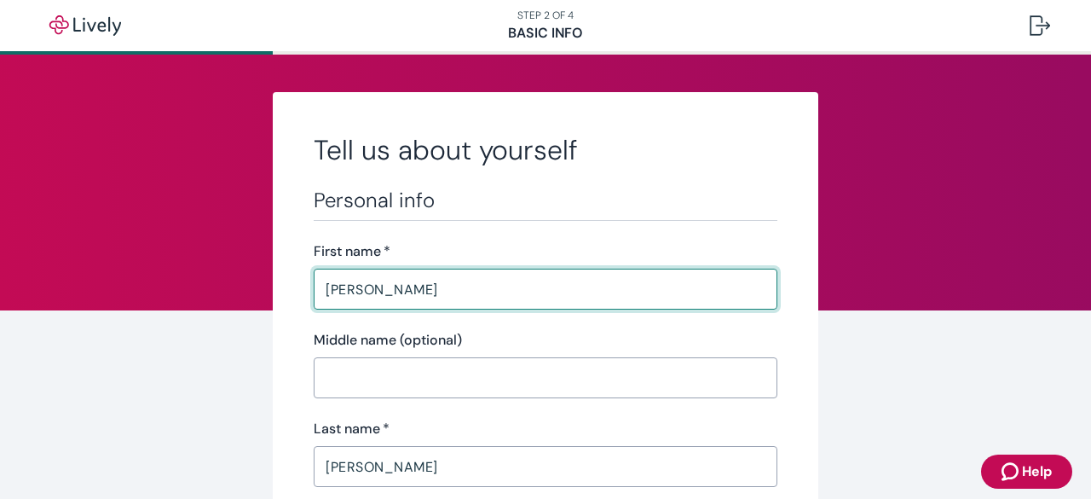
drag, startPoint x: 458, startPoint y: 288, endPoint x: 210, endPoint y: 274, distance: 248.5
type input "[PERSON_NAME]"
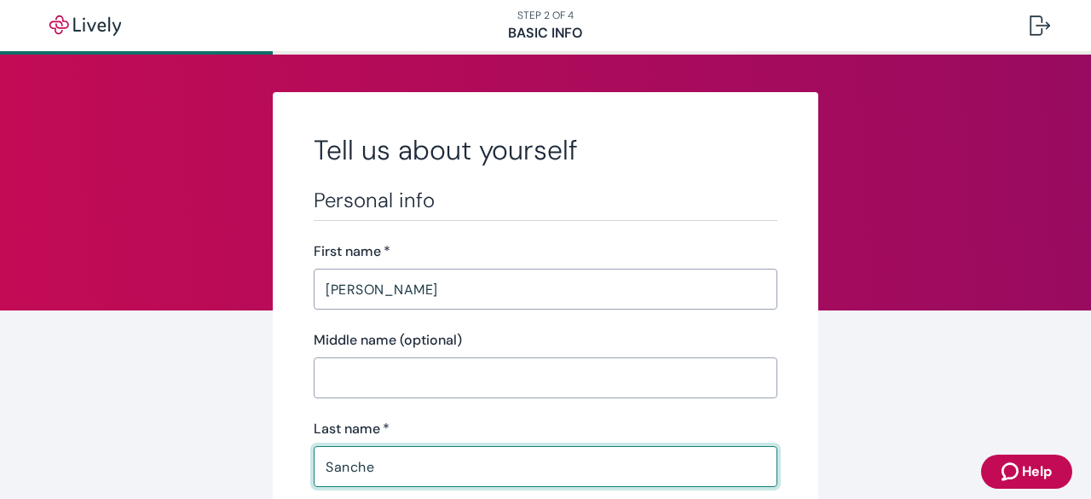
type input "[PERSON_NAME]"
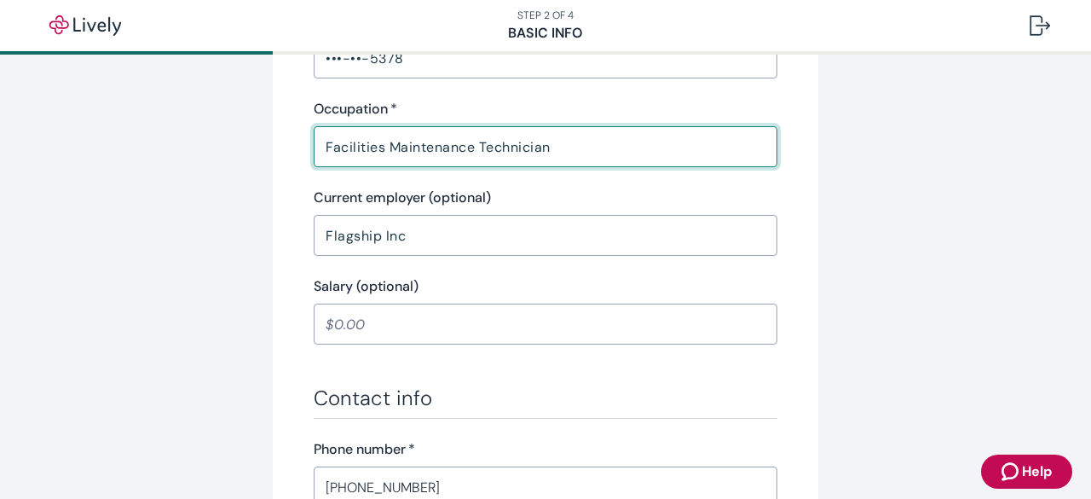
scroll to position [682, 0]
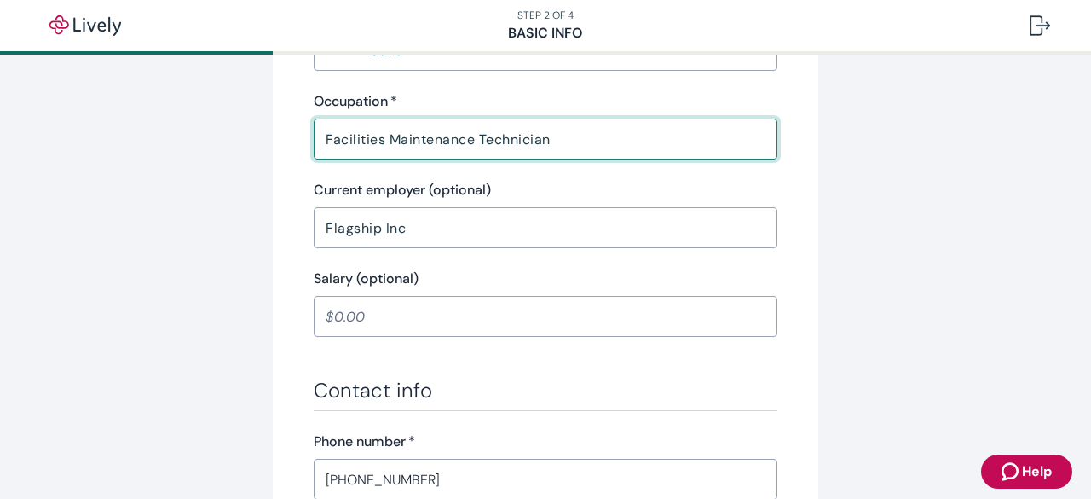
type input "Facilities Maintenance Technician"
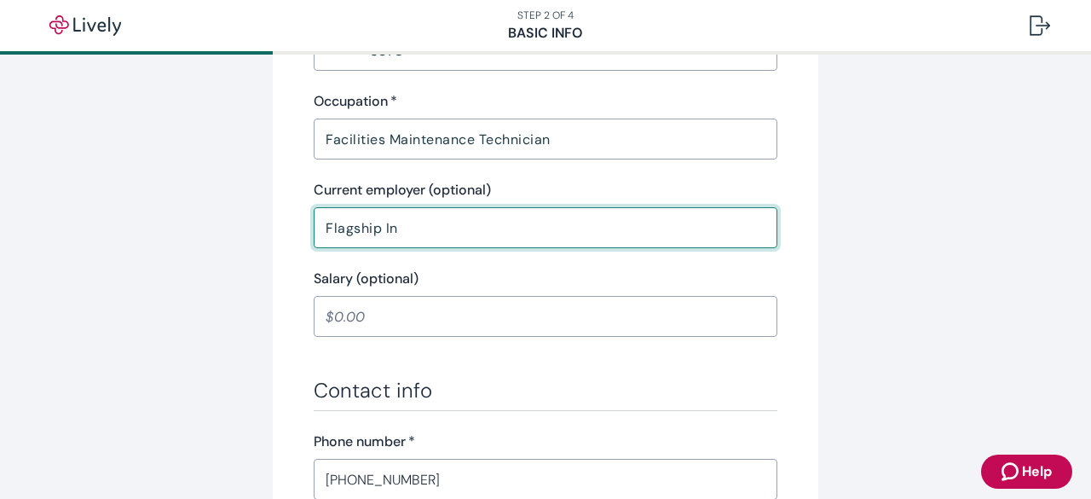
type input "Flagship Inc"
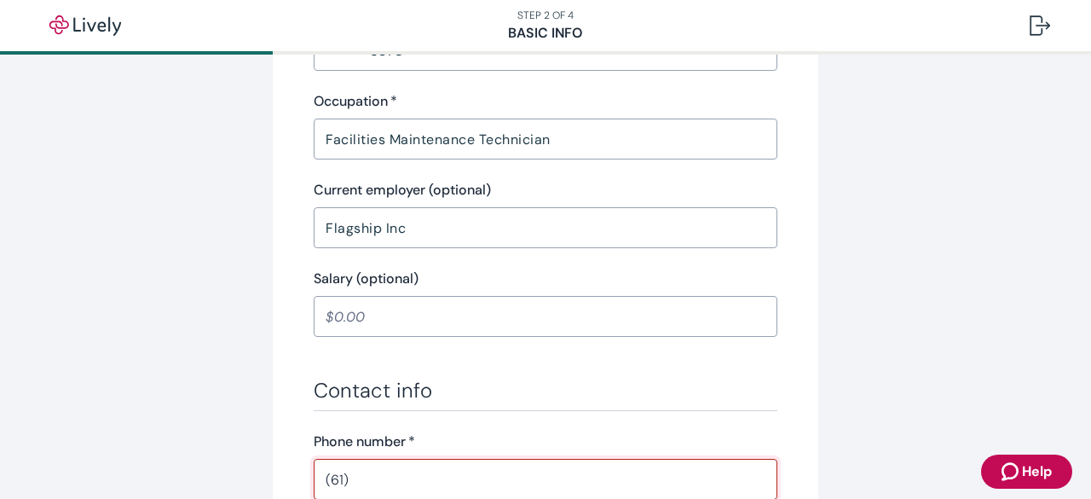
type input "6"
type input "[PHONE_NUMBER]"
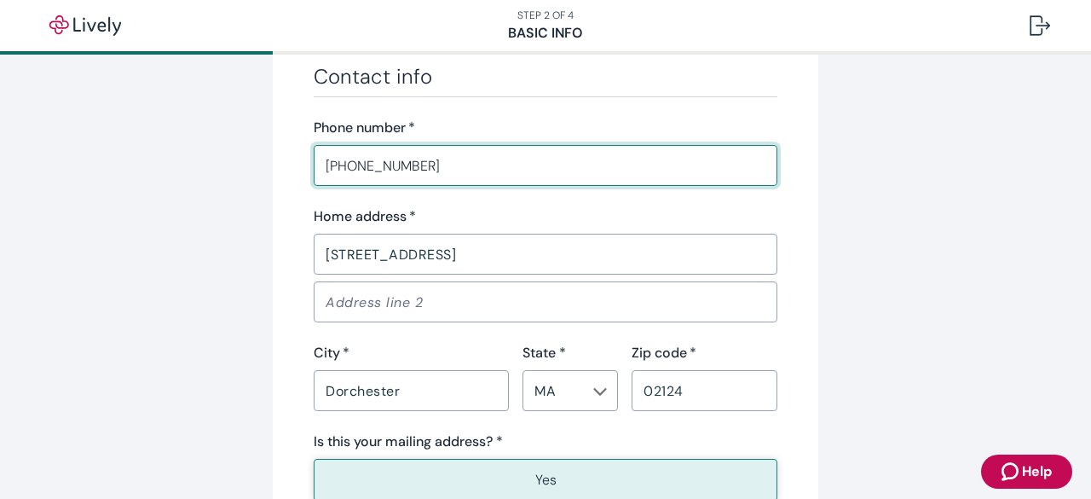
scroll to position [1023, 0]
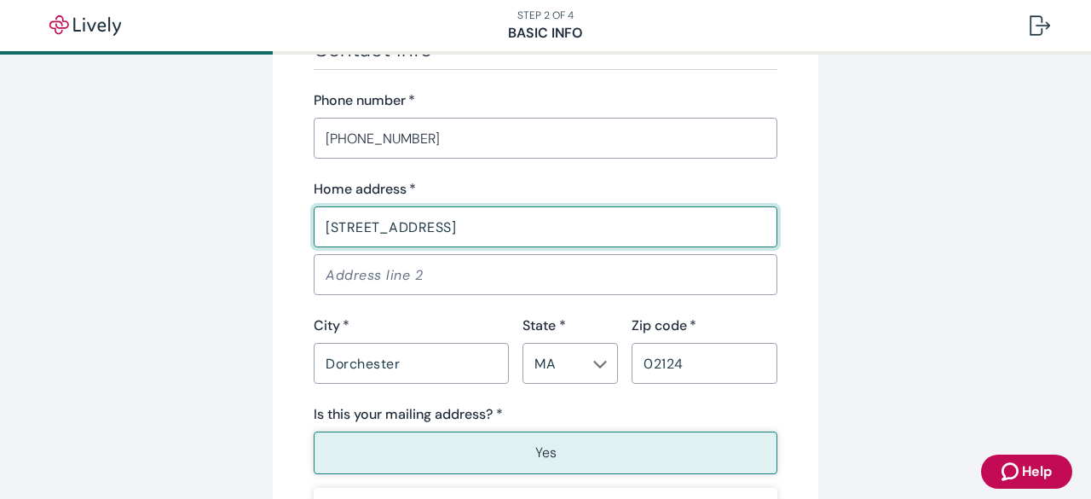
click at [543, 229] on input "[STREET_ADDRESS]" at bounding box center [546, 227] width 464 height 34
type input "[STREET_ADDRESS]"
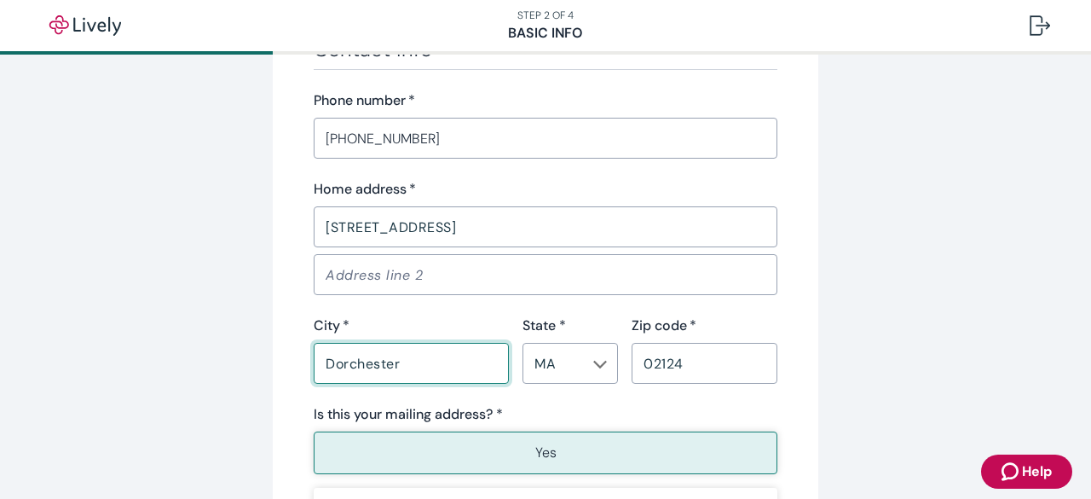
type input "Dorchester"
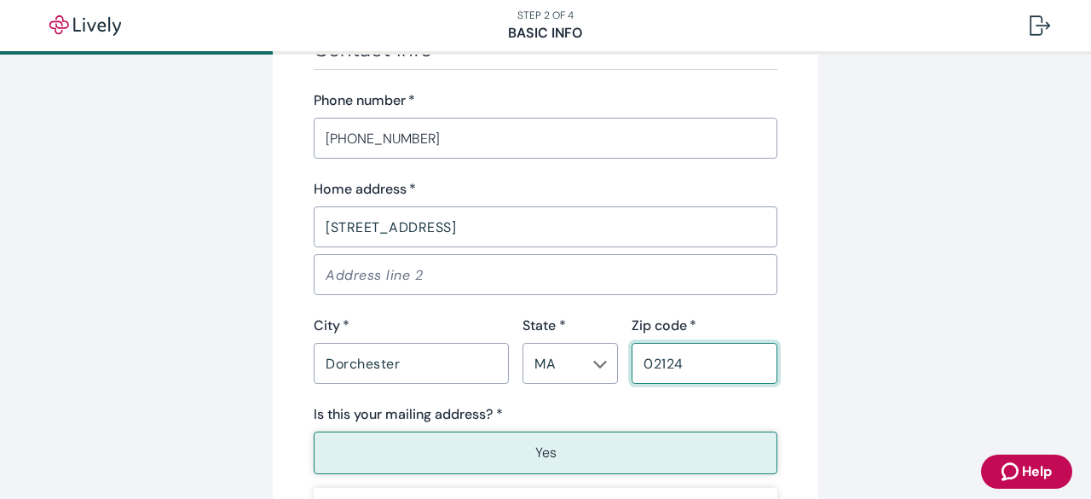
click at [726, 361] on input "02124" at bounding box center [705, 363] width 146 height 34
type input "0"
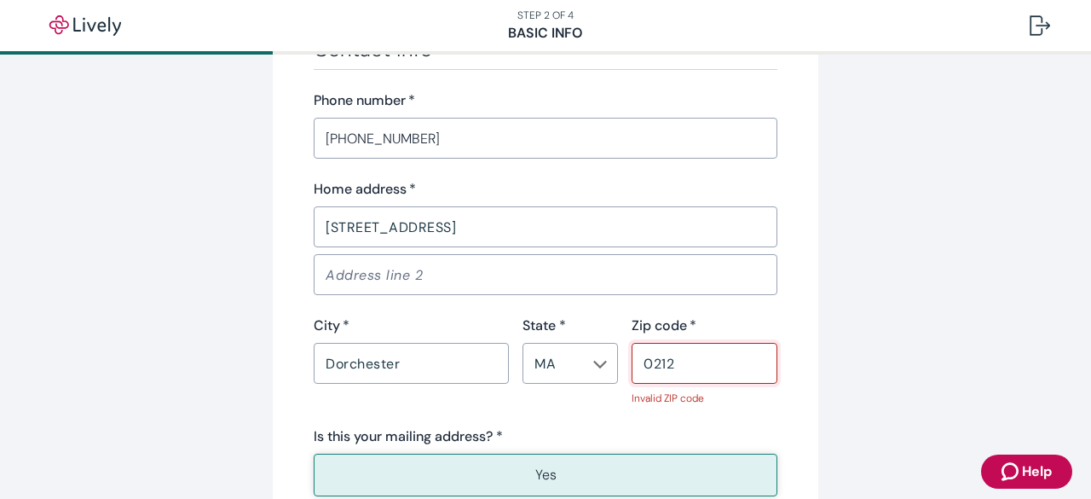
type input "02124"
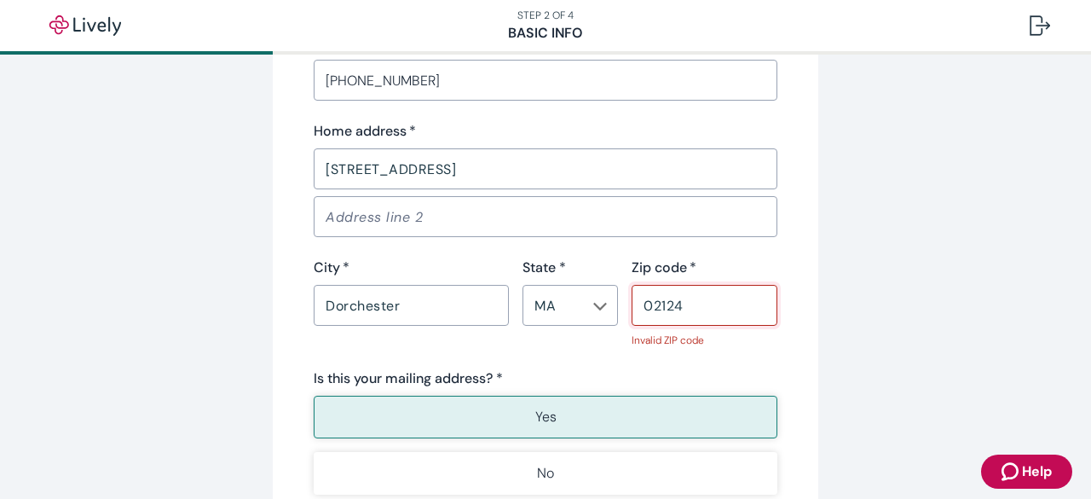
scroll to position [1108, 0]
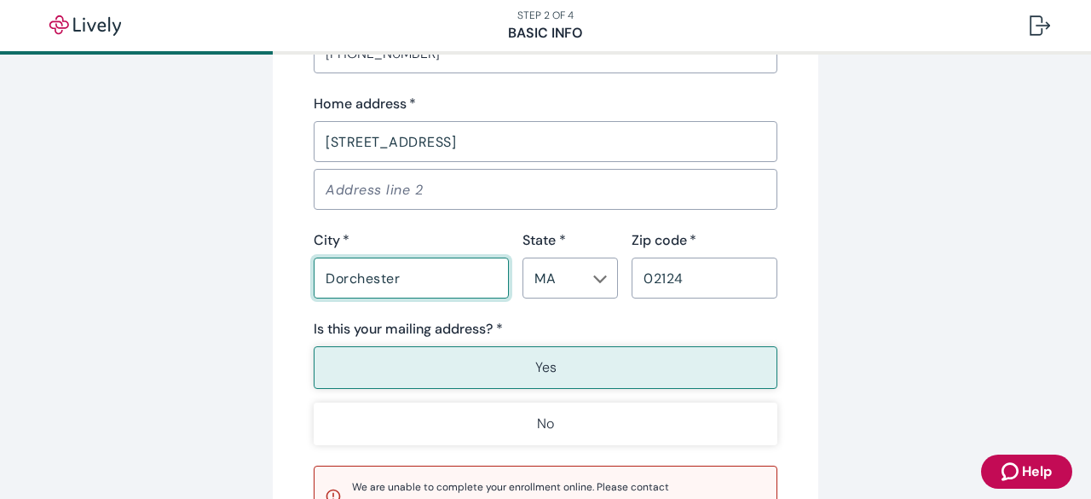
click at [445, 279] on input "Dorchester" at bounding box center [411, 278] width 195 height 34
click at [734, 275] on input "02124" at bounding box center [705, 278] width 146 height 34
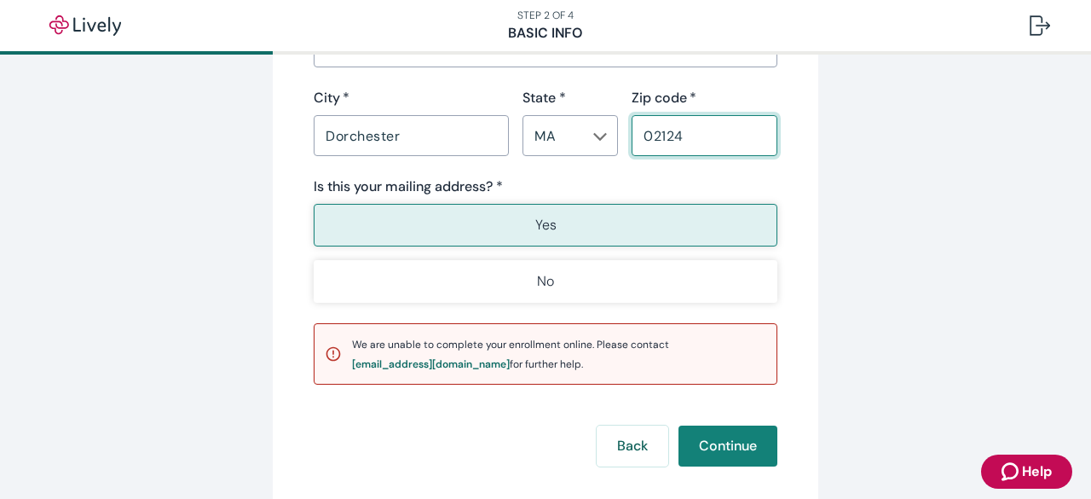
scroll to position [1279, 0]
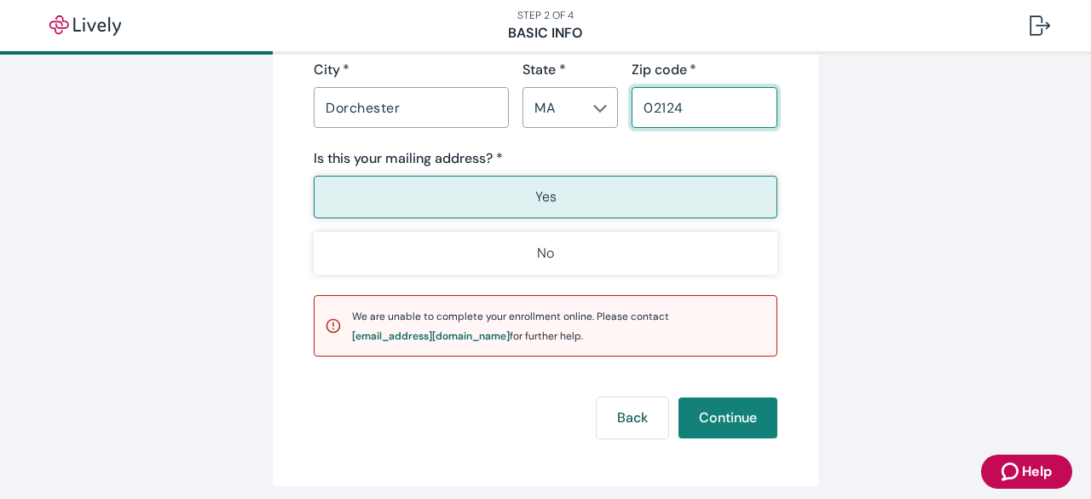
click at [615, 197] on button "Yes" at bounding box center [546, 197] width 464 height 43
click at [564, 196] on button "Yes" at bounding box center [546, 197] width 464 height 43
click at [706, 417] on button "Continue" at bounding box center [728, 417] width 99 height 41
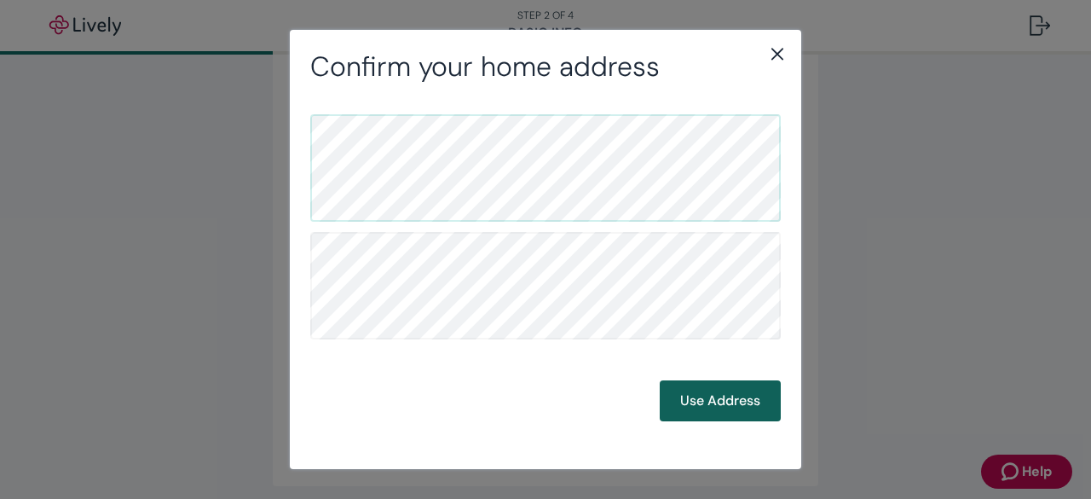
click at [713, 398] on button "Use Address" at bounding box center [720, 400] width 121 height 41
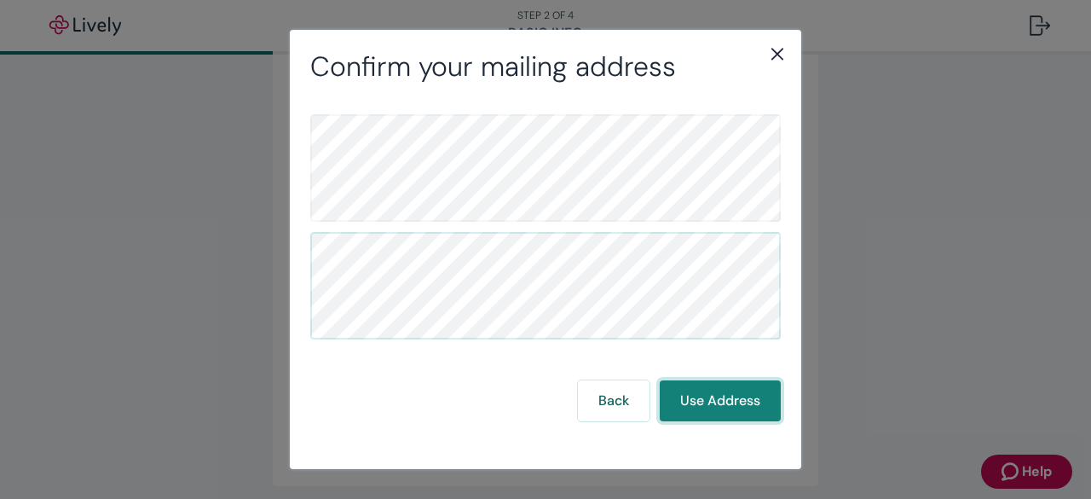
click at [713, 408] on button "Use Address" at bounding box center [720, 400] width 121 height 41
click at [713, 407] on button "Use Address" at bounding box center [720, 400] width 121 height 41
click at [714, 407] on button "Use Address" at bounding box center [720, 400] width 121 height 41
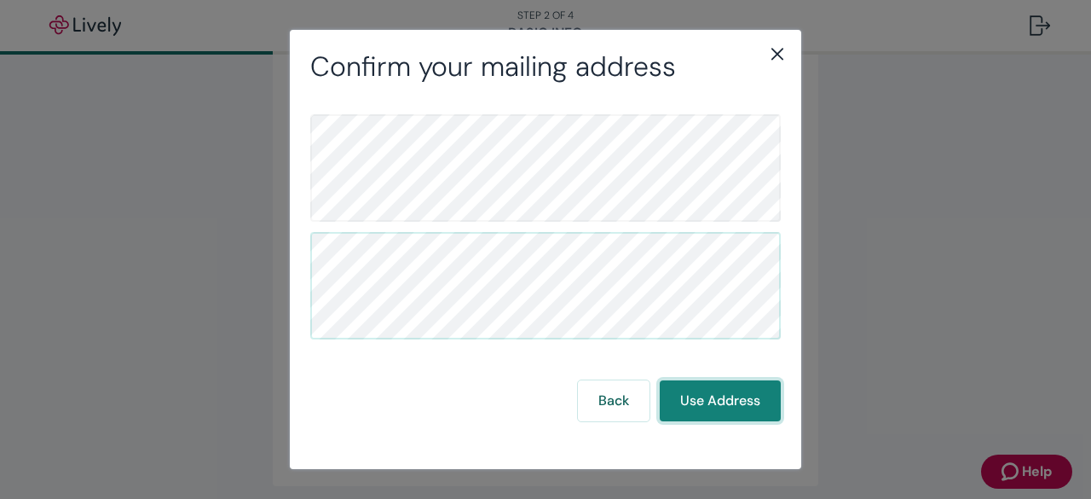
click at [714, 407] on button "Use Address" at bounding box center [720, 400] width 121 height 41
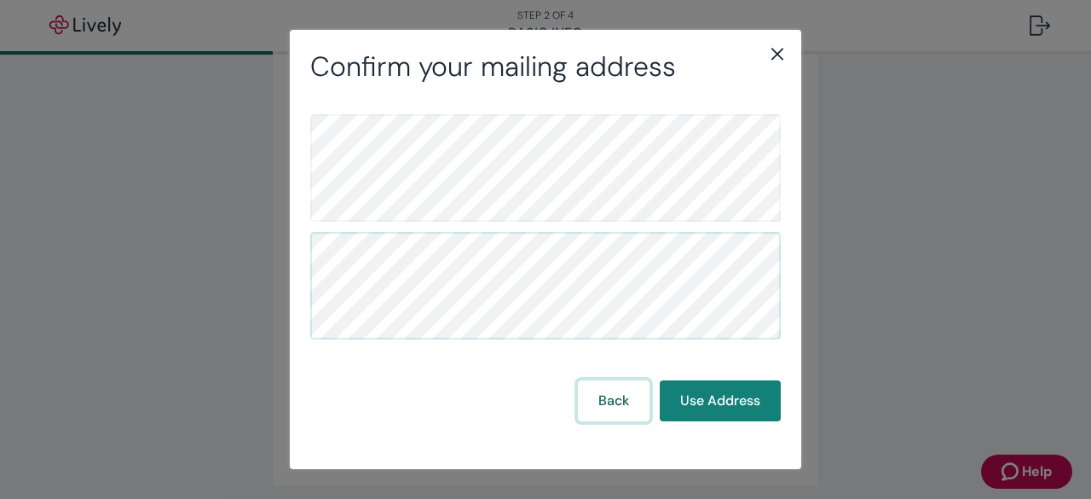
click at [603, 396] on button "Back" at bounding box center [614, 400] width 72 height 41
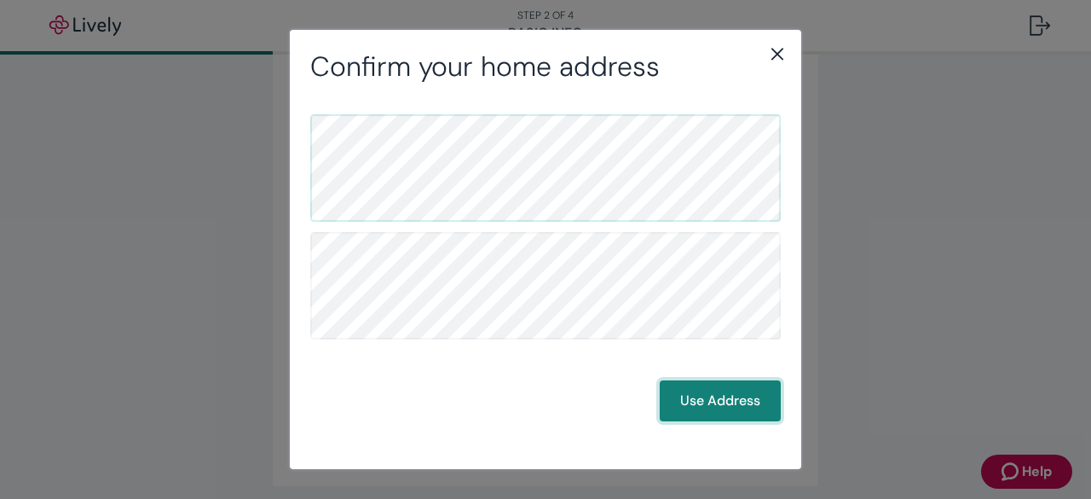
click at [705, 415] on button "Use Address" at bounding box center [720, 400] width 121 height 41
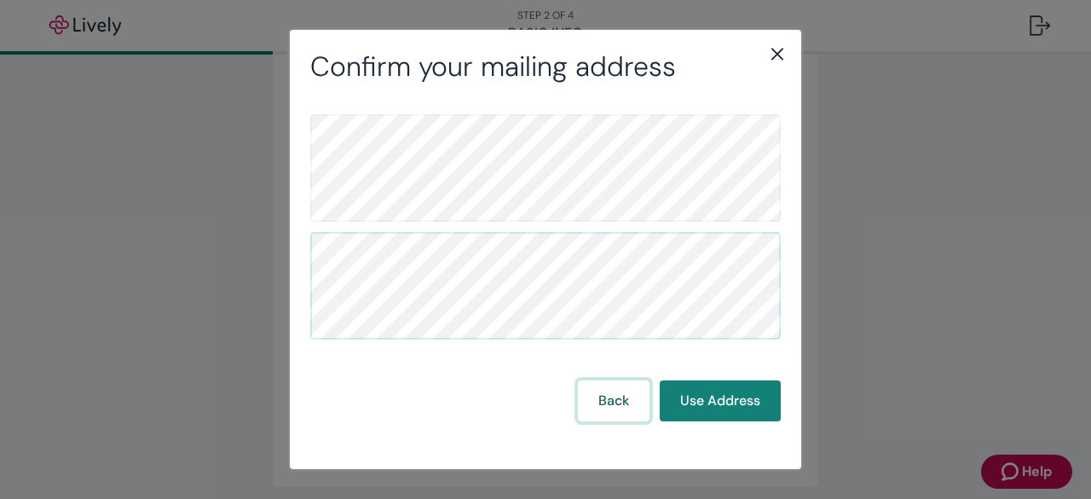
click at [641, 400] on button "Back" at bounding box center [614, 400] width 72 height 41
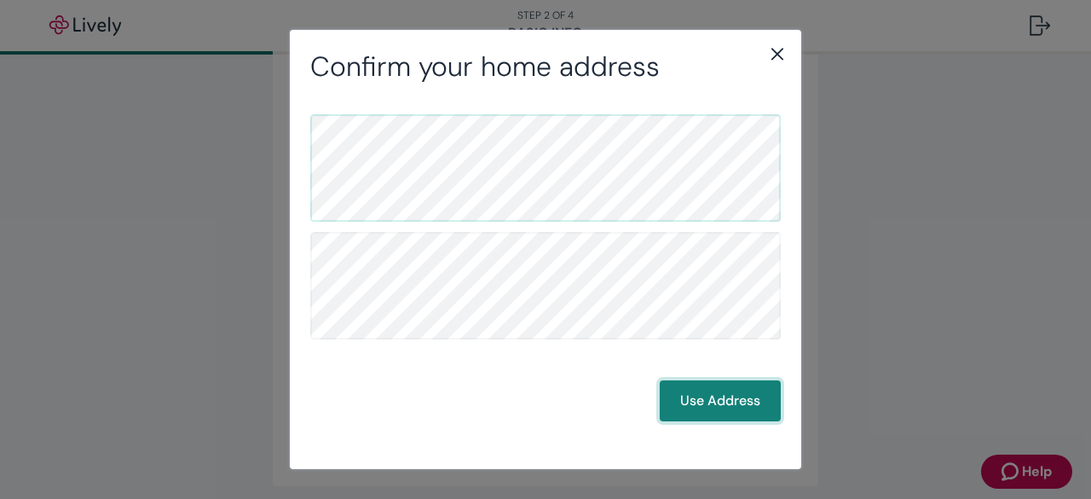
click at [717, 398] on button "Use Address" at bounding box center [720, 400] width 121 height 41
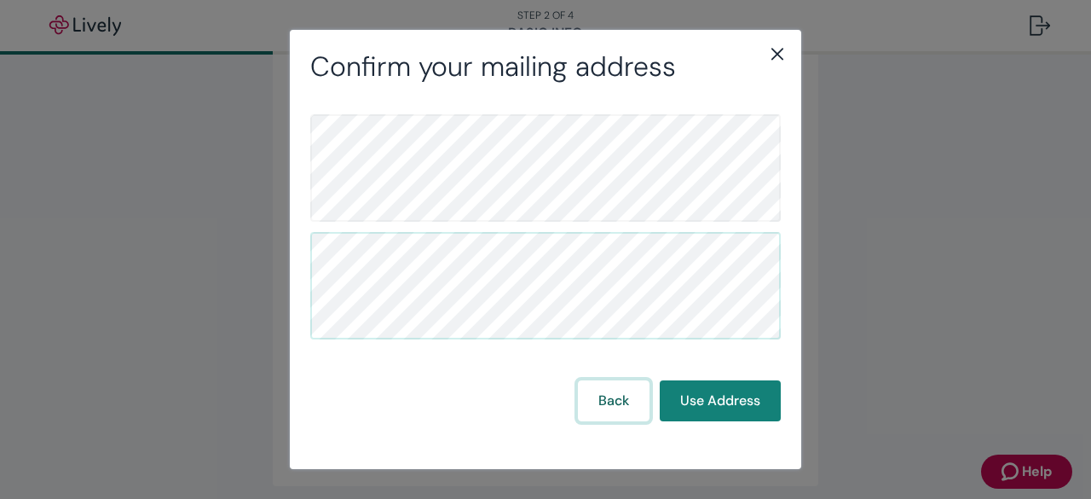
click at [622, 400] on button "Back" at bounding box center [614, 400] width 72 height 41
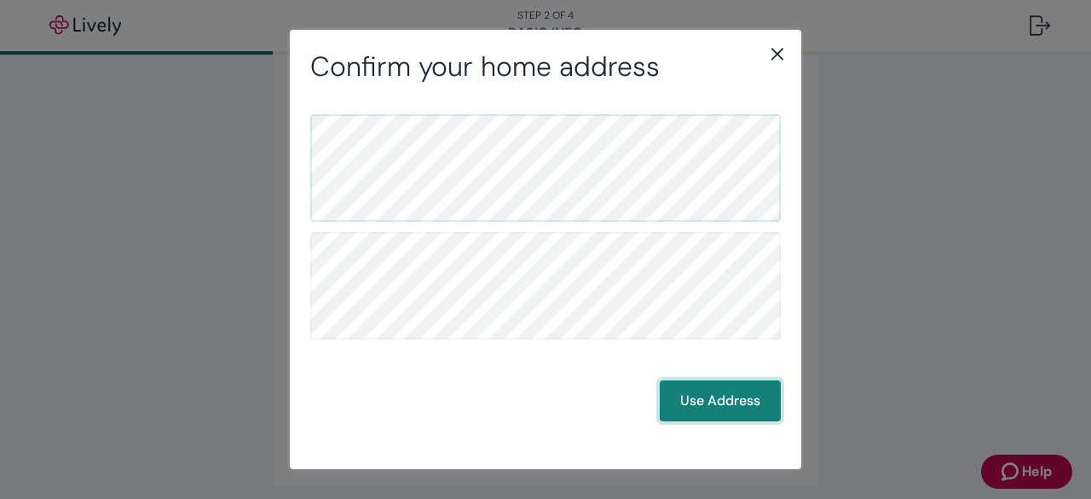
click at [718, 380] on button "Use Address" at bounding box center [720, 400] width 121 height 41
click at [725, 399] on button "Use Address" at bounding box center [720, 400] width 121 height 41
click at [721, 403] on button "Use Address" at bounding box center [720, 400] width 121 height 41
click at [720, 406] on button "Use Address" at bounding box center [720, 400] width 121 height 41
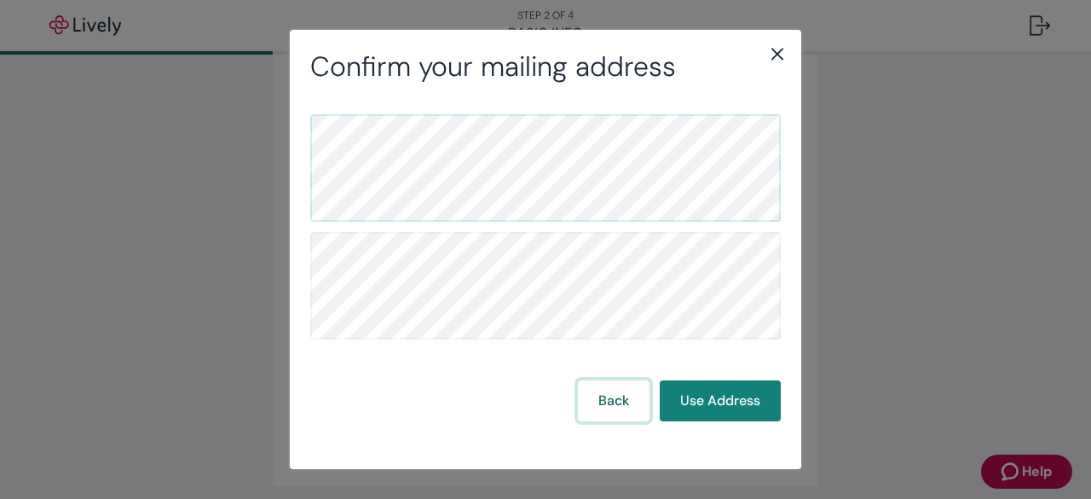
click at [626, 397] on button "Back" at bounding box center [614, 400] width 72 height 41
click at [778, 55] on icon "close" at bounding box center [778, 55] width 12 height 12
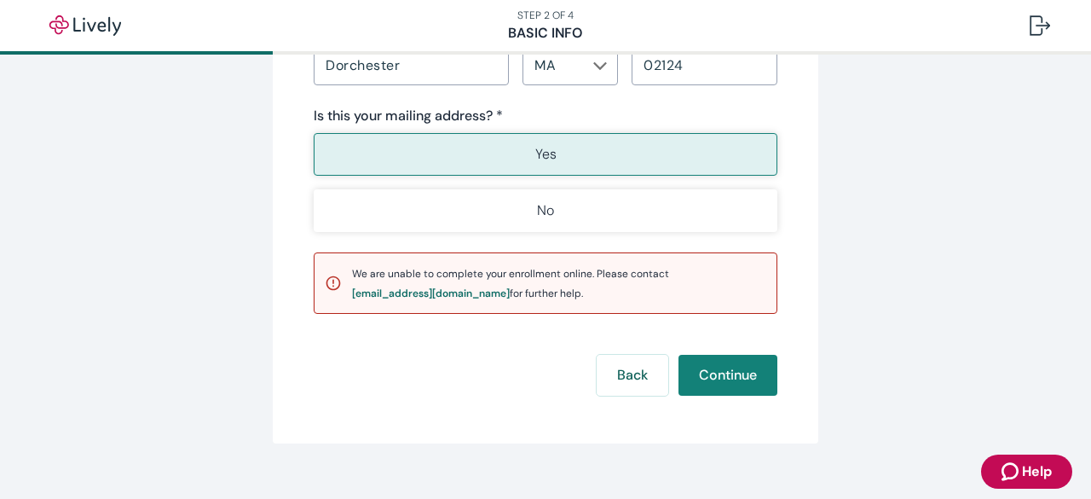
scroll to position [1345, 0]
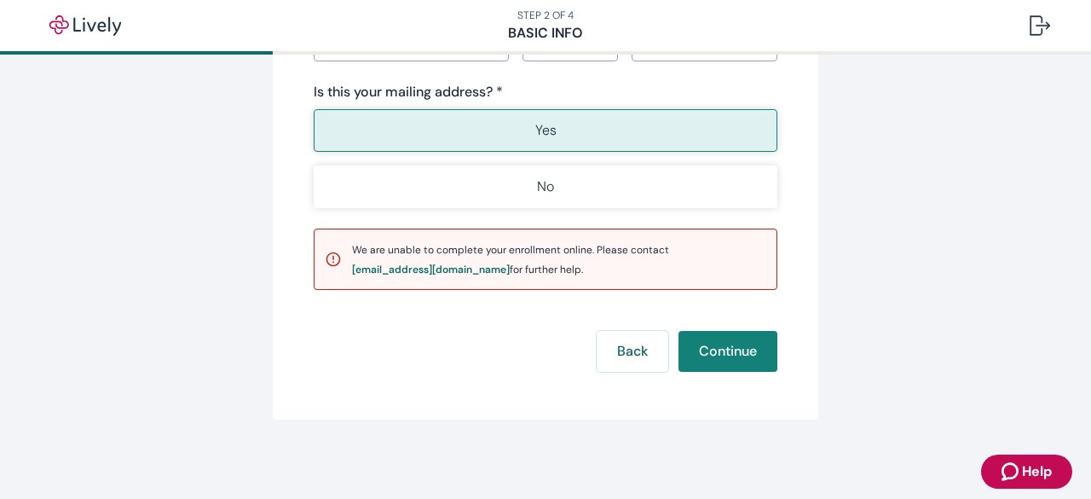
click at [546, 127] on p "Yes" at bounding box center [545, 130] width 21 height 20
click at [752, 356] on button "Continue" at bounding box center [728, 351] width 99 height 41
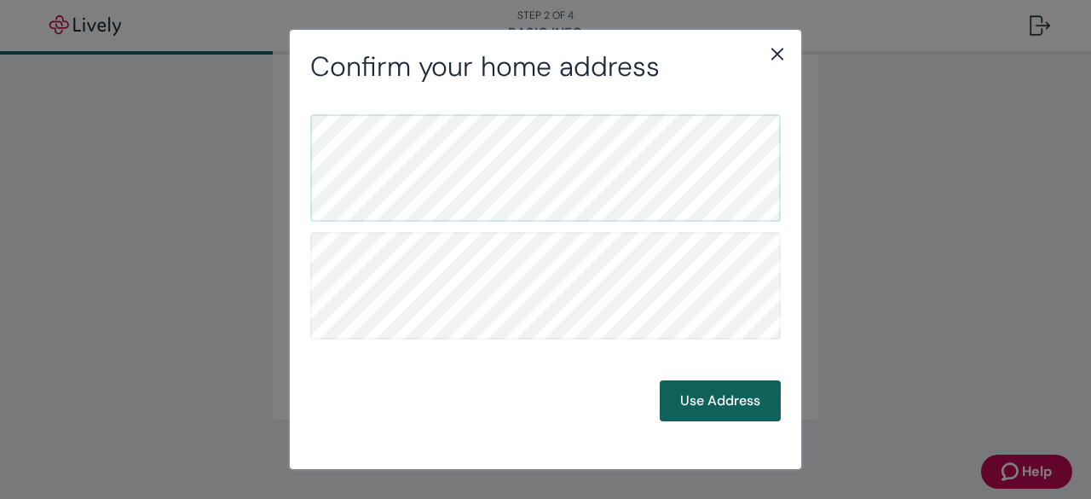
click at [714, 405] on button "Use Address" at bounding box center [720, 400] width 121 height 41
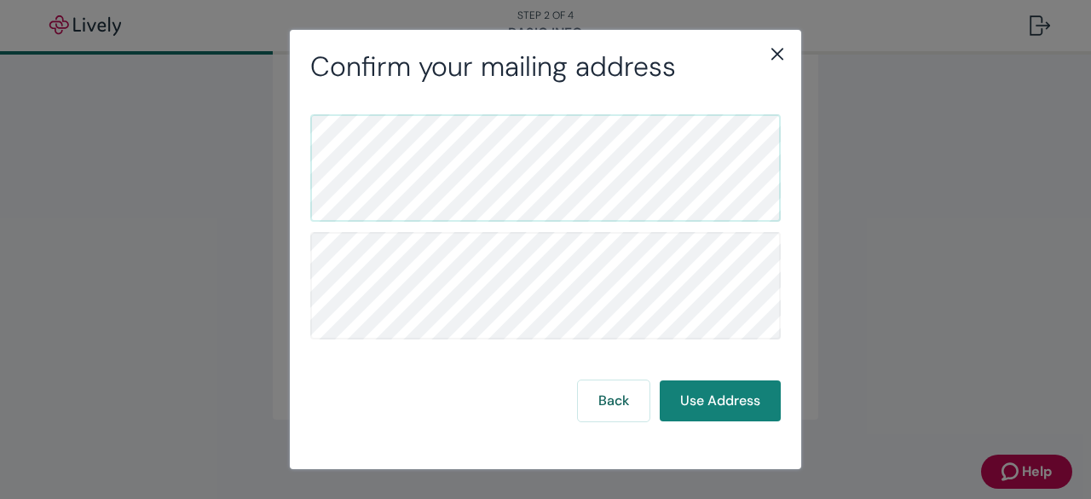
click at [780, 56] on icon "close" at bounding box center [778, 55] width 12 height 12
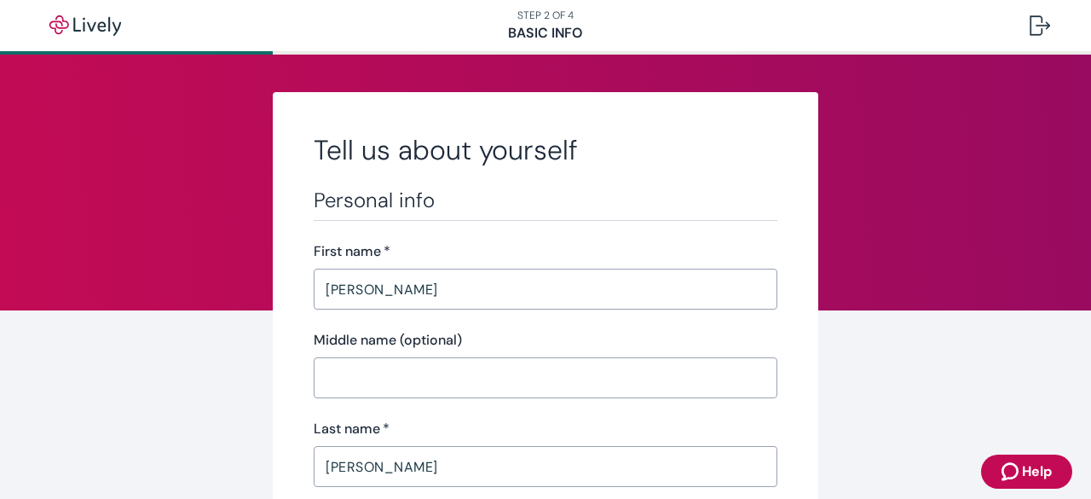
scroll to position [0, 0]
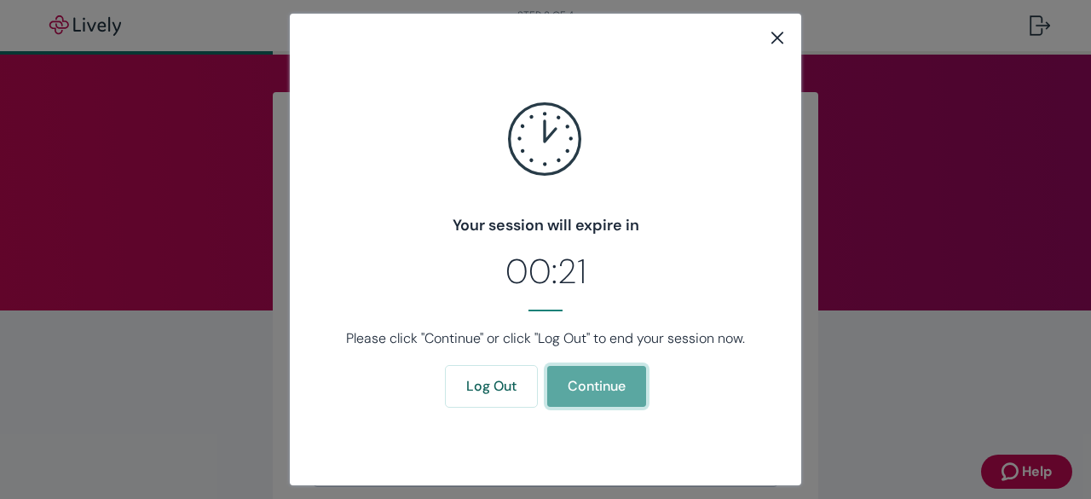
click at [610, 405] on button "Continue" at bounding box center [596, 386] width 99 height 41
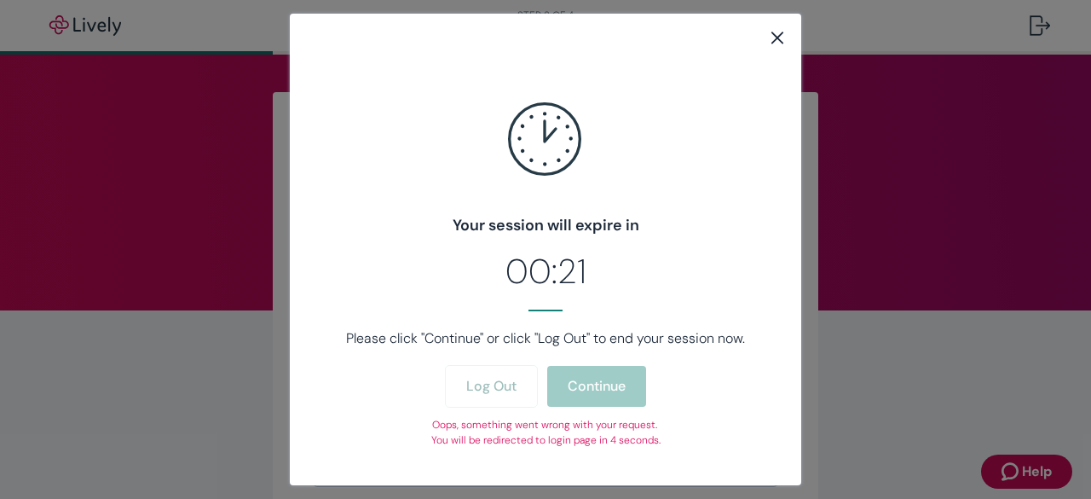
click at [774, 33] on icon "close" at bounding box center [777, 37] width 20 height 20
